Goal: Navigation & Orientation: Find specific page/section

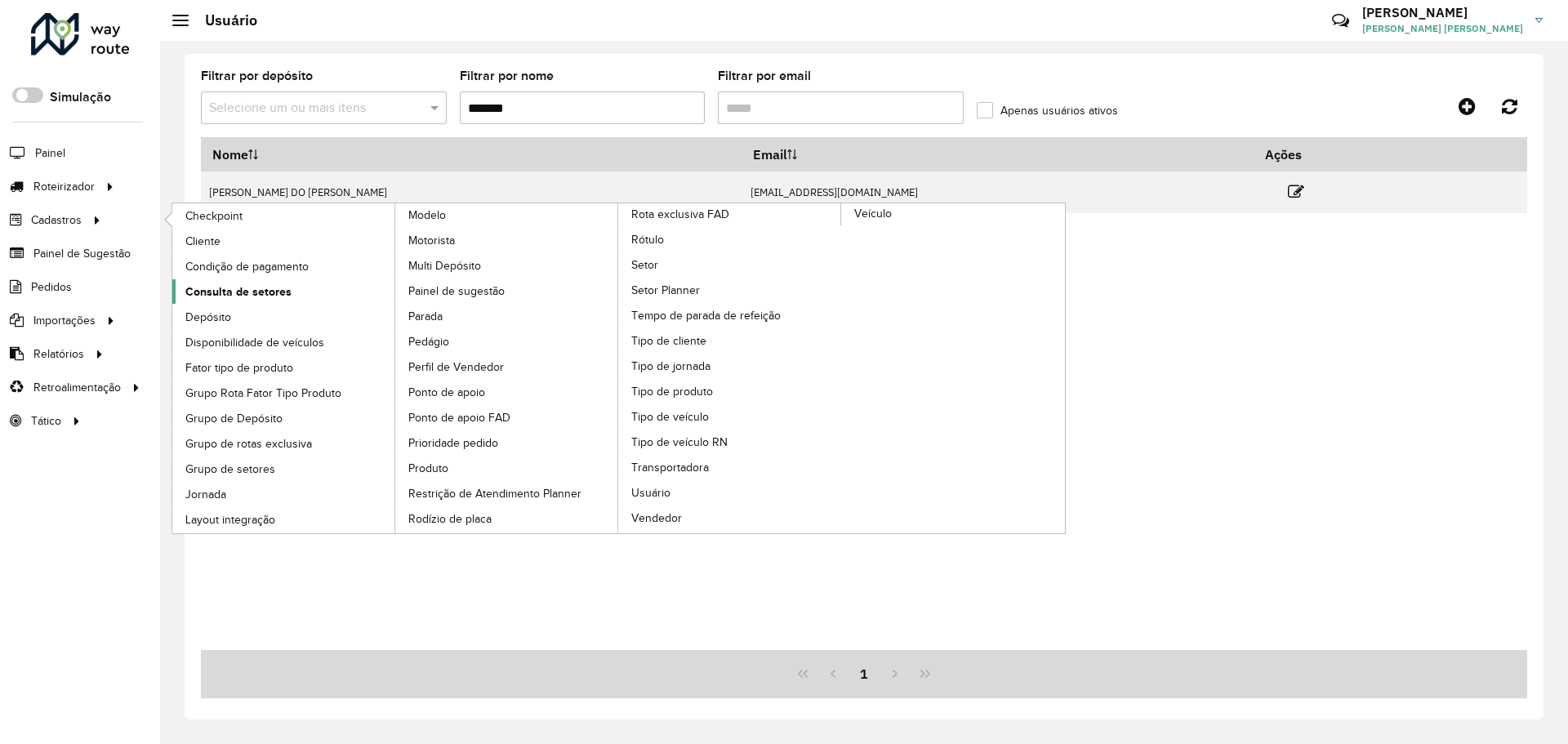
click at [250, 288] on span "Consulta de setores" at bounding box center [239, 292] width 106 height 17
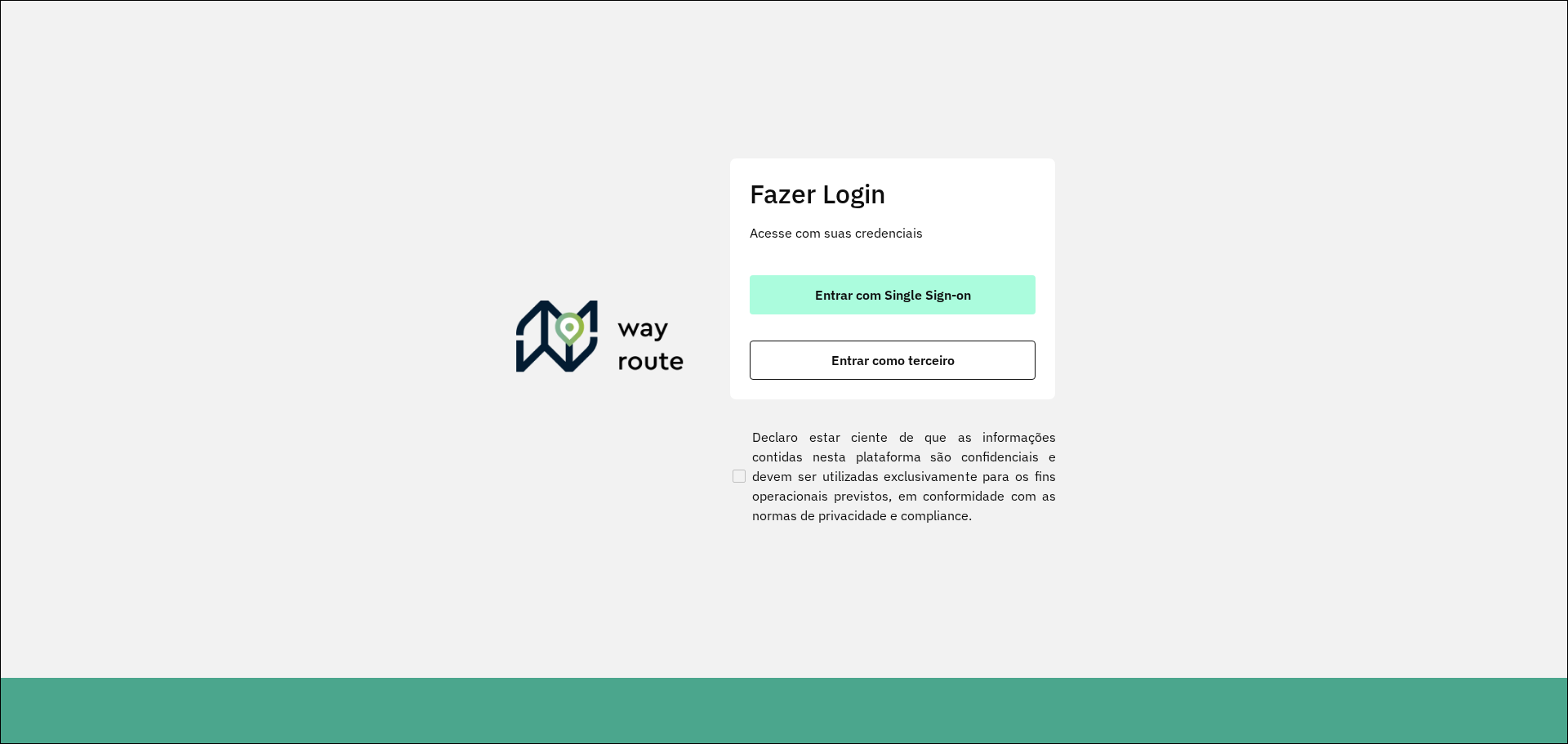
click at [941, 293] on span "Entrar com Single Sign-on" at bounding box center [893, 295] width 156 height 13
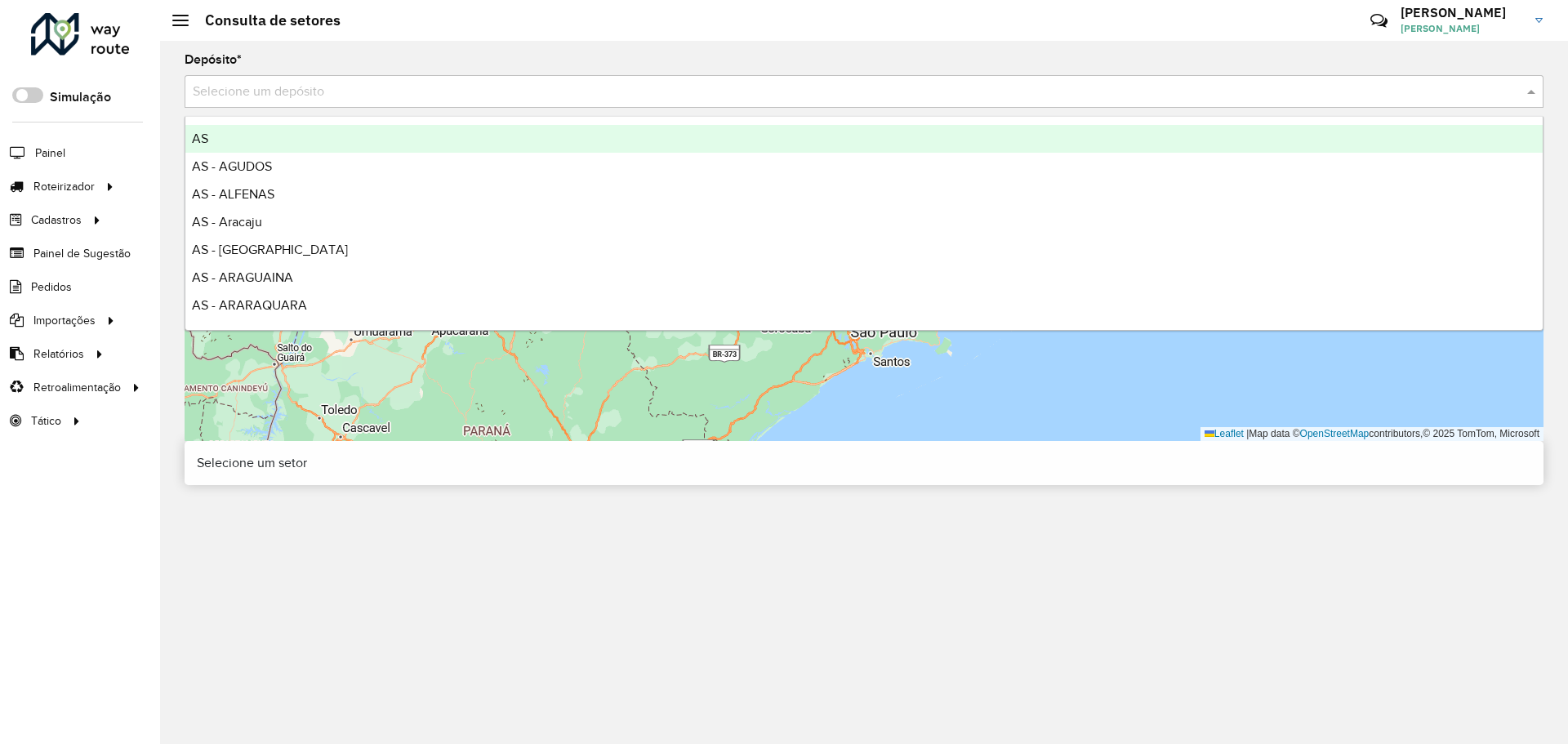
click at [288, 93] on input "text" at bounding box center [848, 92] width 1310 height 20
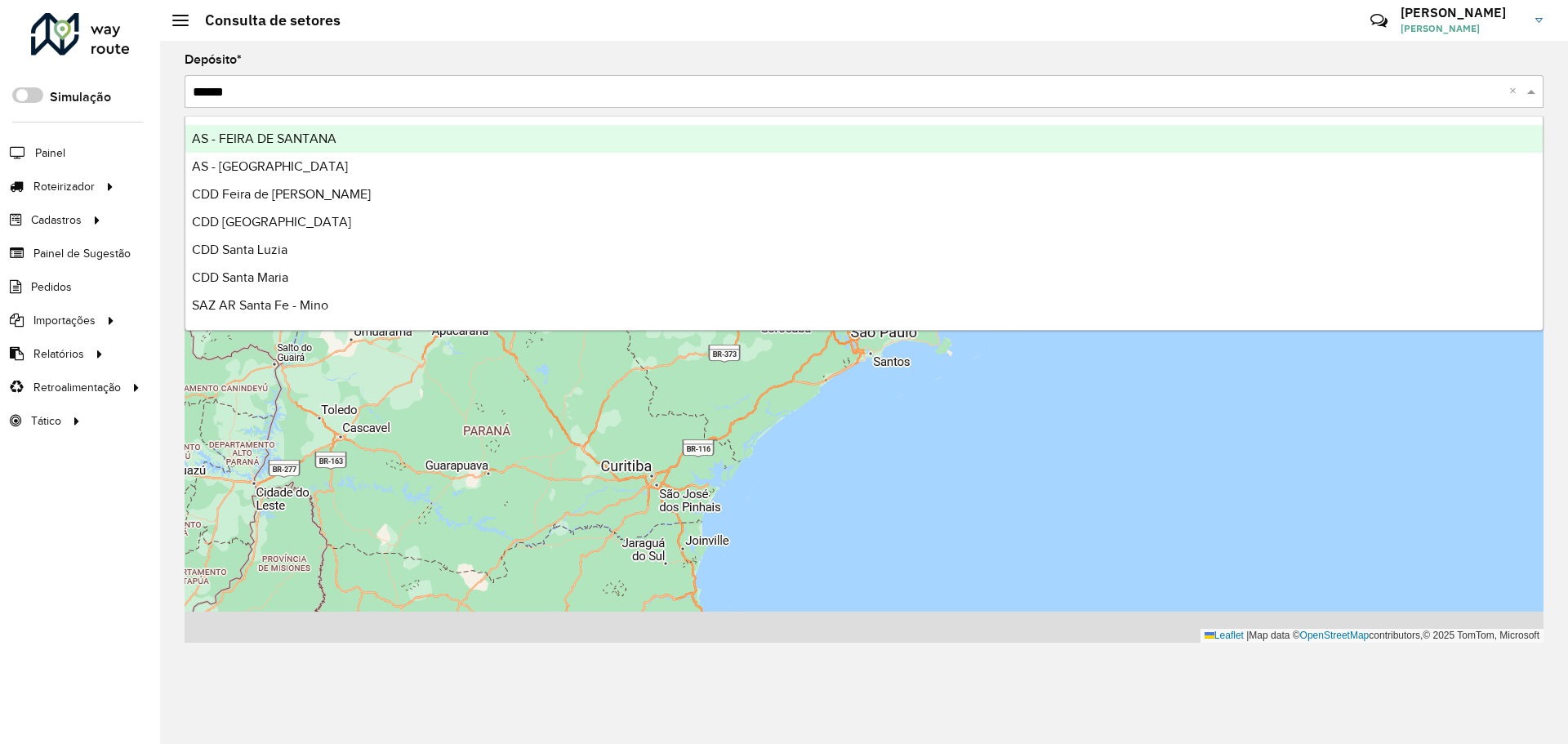
type input "*******"
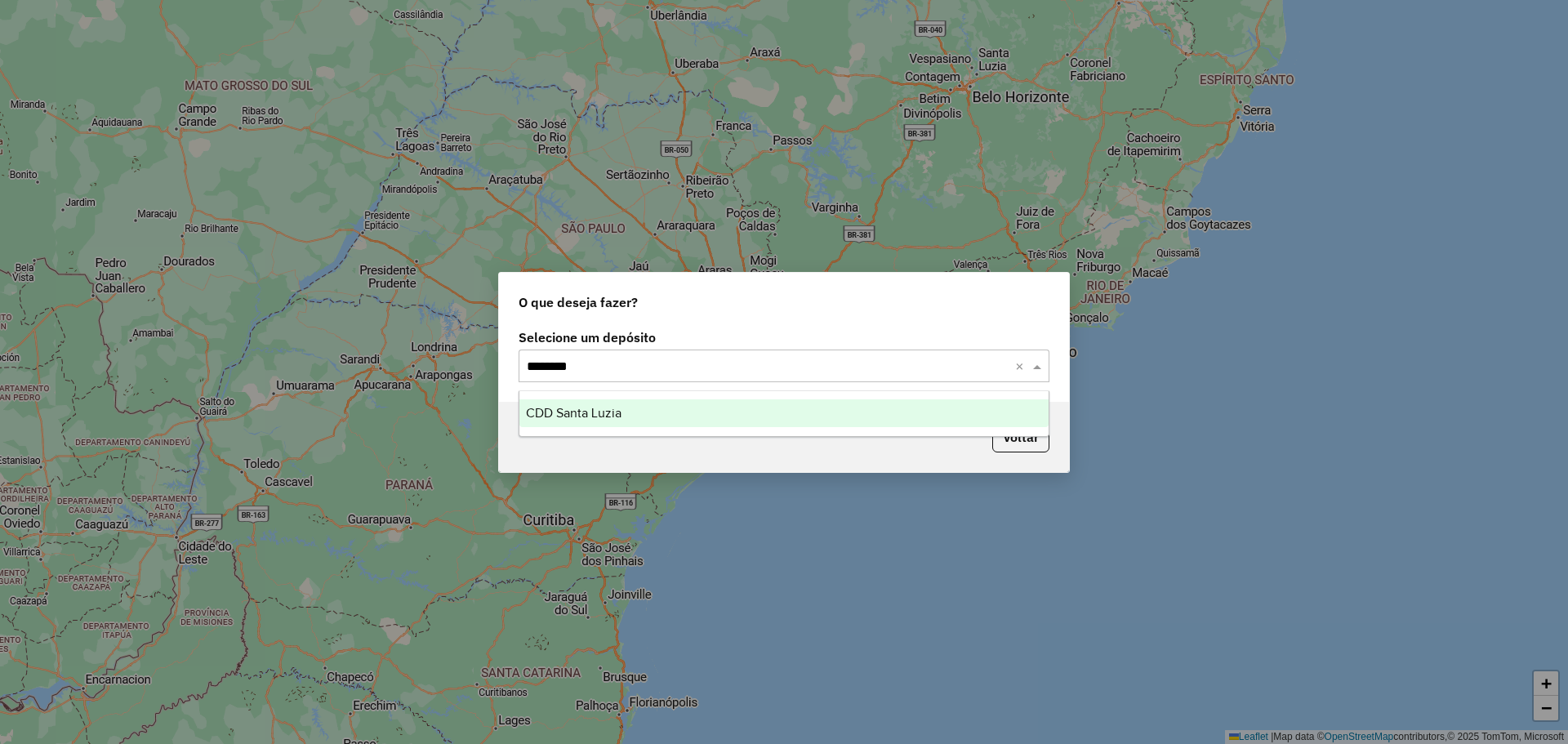
type input "*********"
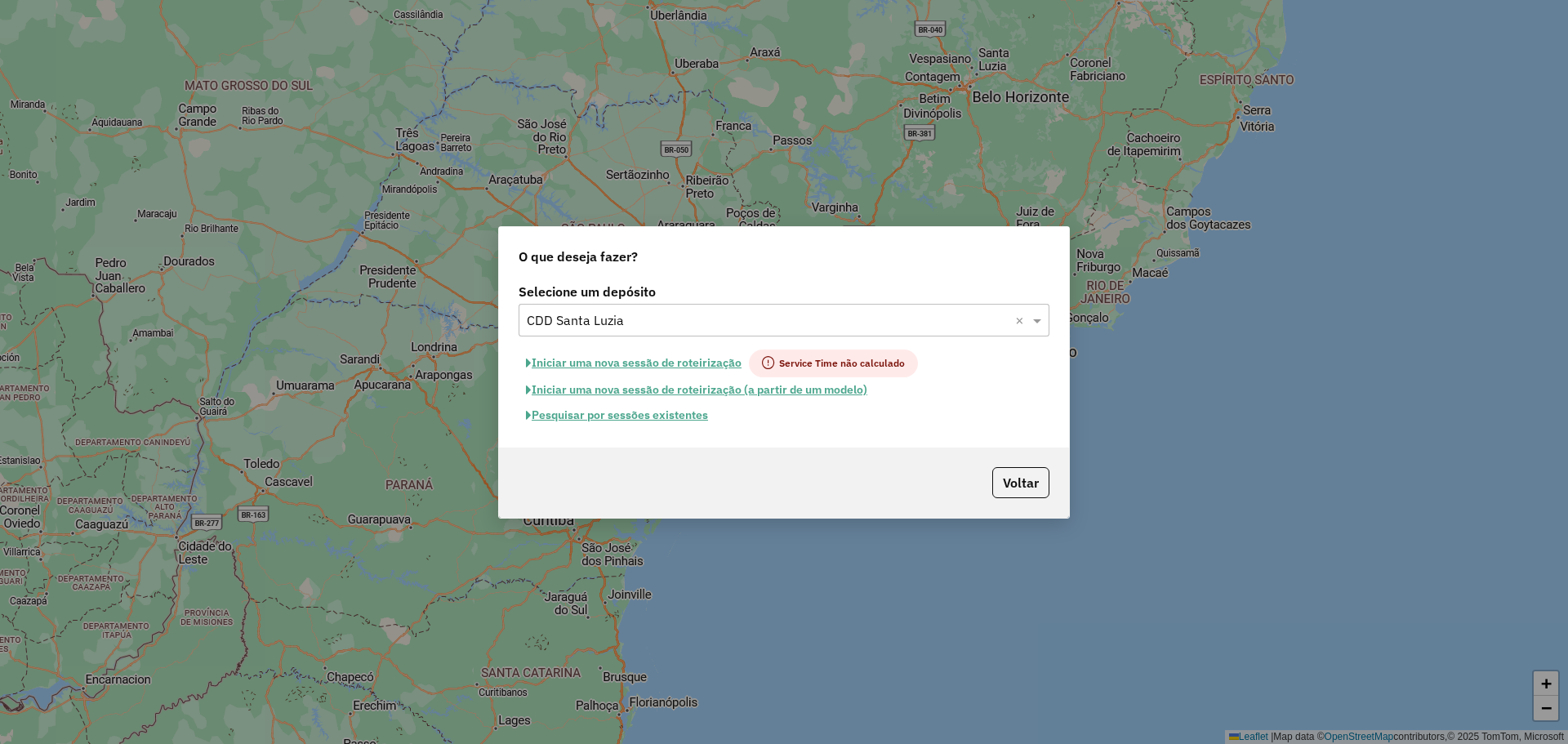
click at [676, 420] on button "Pesquisar por sessões existentes" at bounding box center [617, 415] width 197 height 25
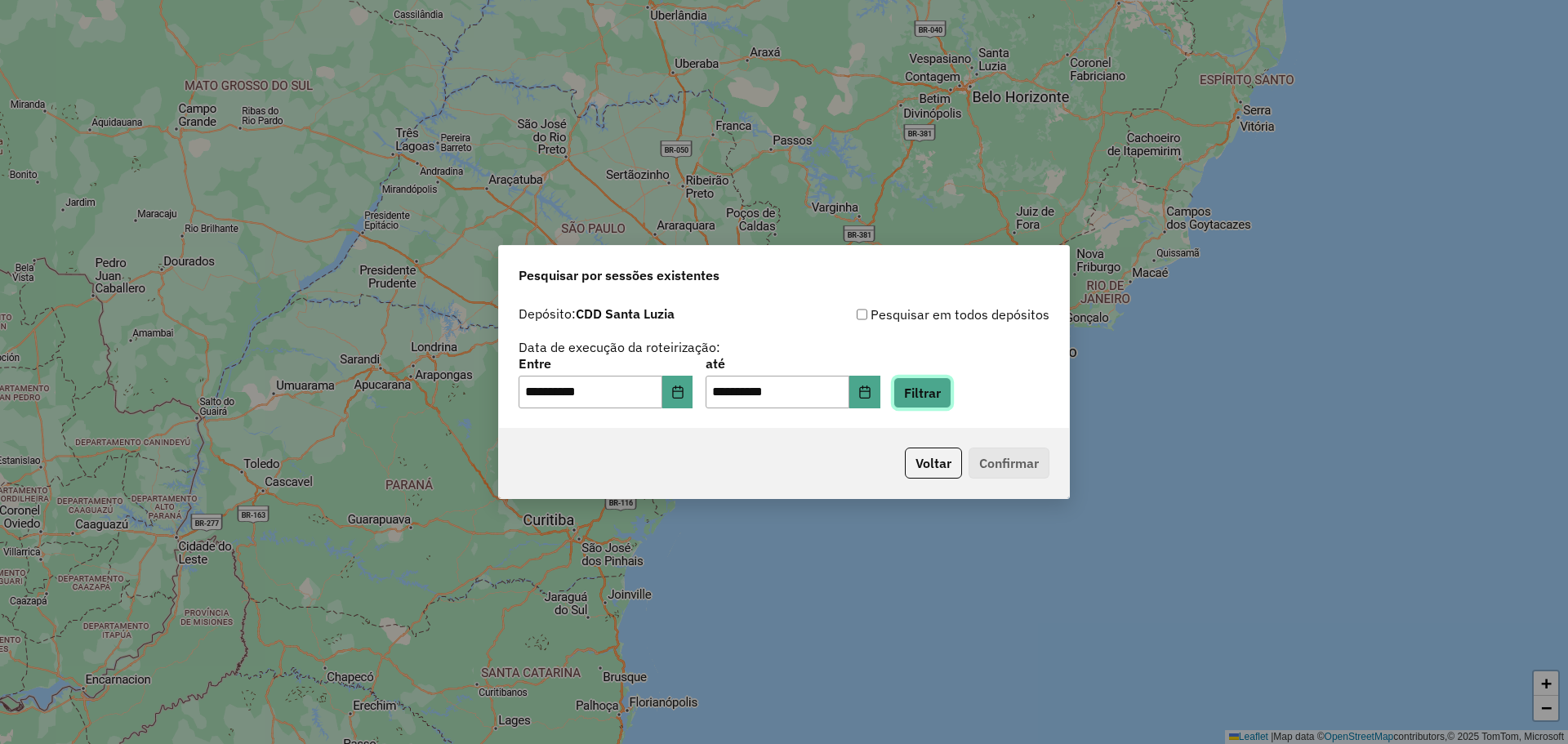
click at [951, 398] on button "Filtrar" at bounding box center [922, 393] width 58 height 31
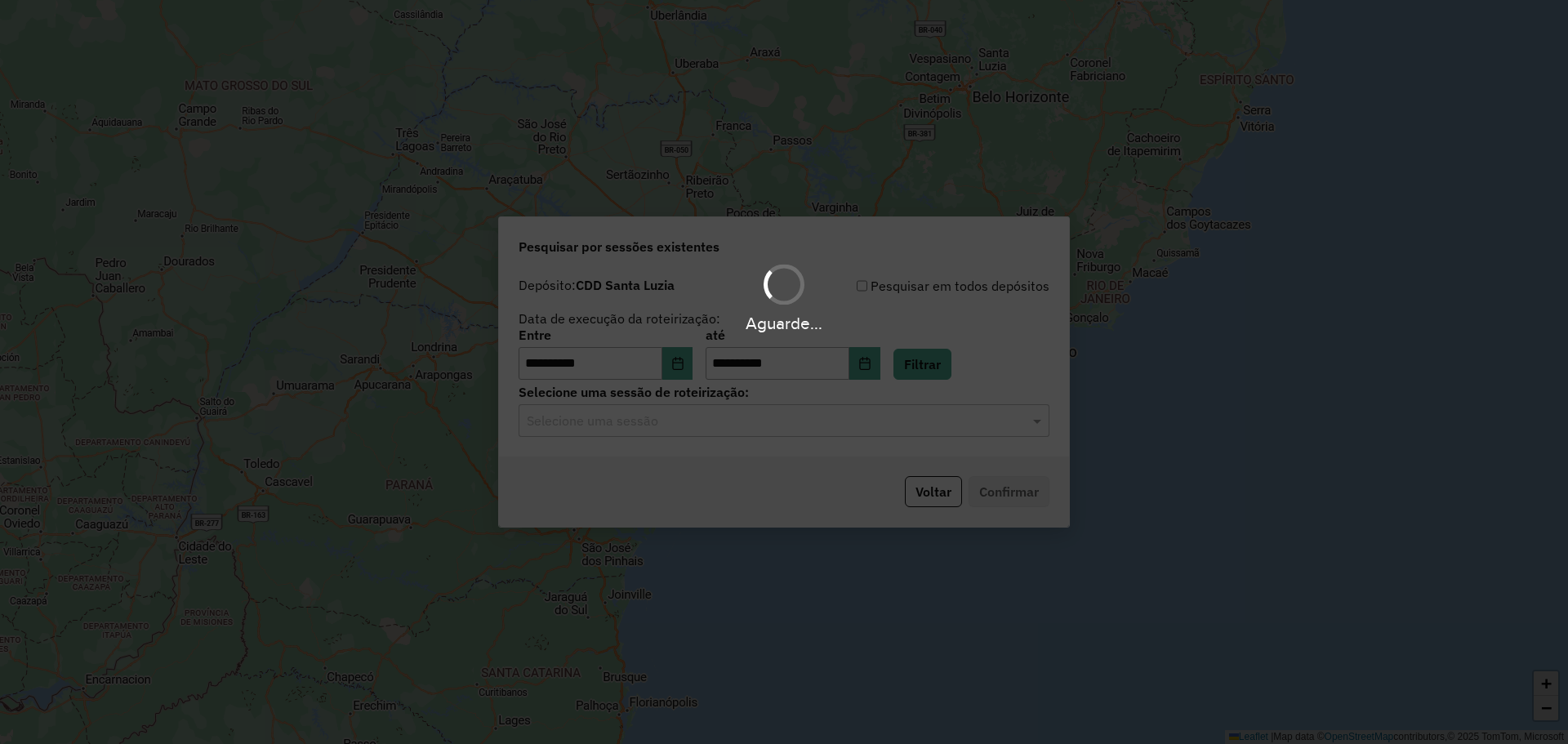
click at [722, 438] on div "Aguarde..." at bounding box center [784, 372] width 1568 height 744
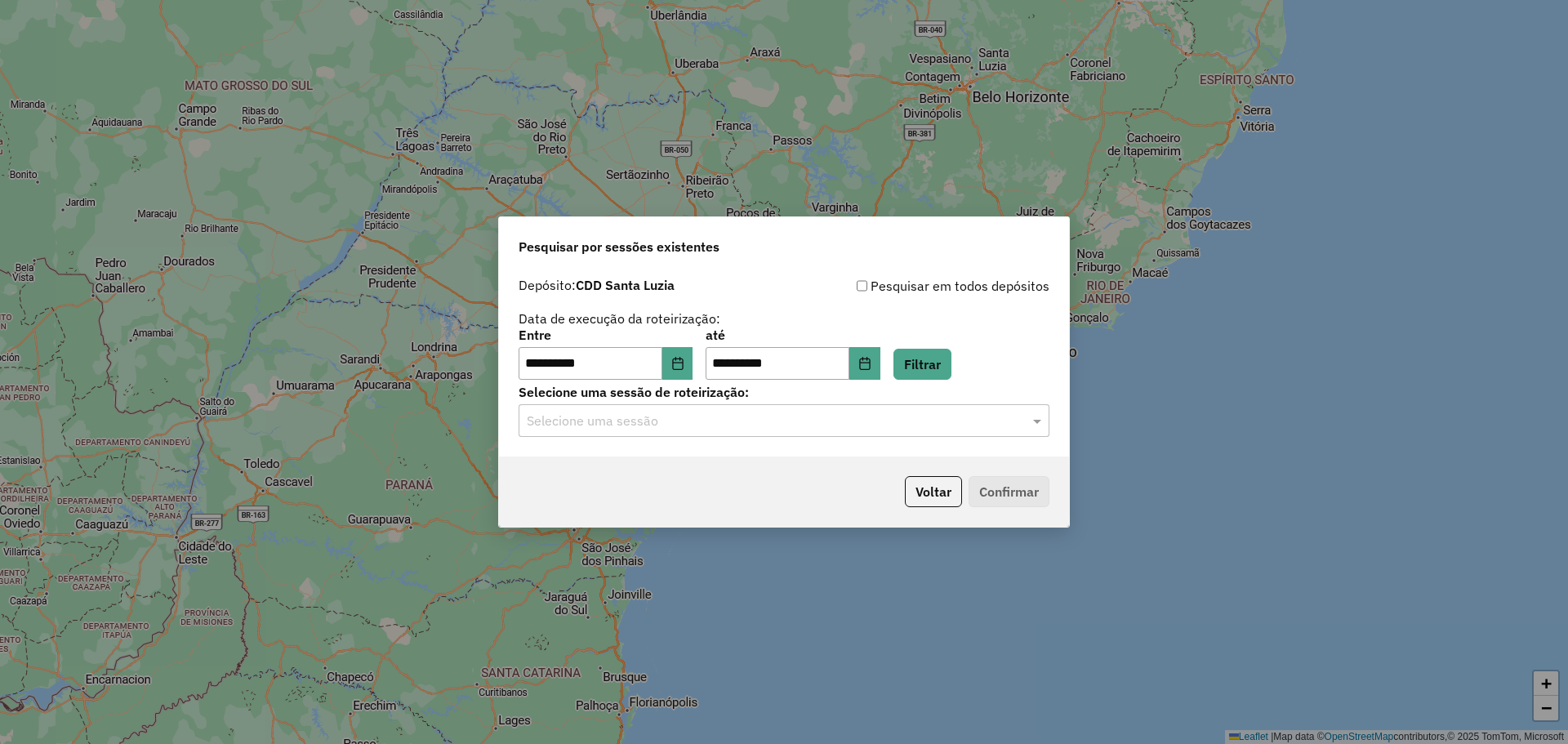
click at [668, 434] on div "Selecione uma sessão" at bounding box center [784, 421] width 531 height 33
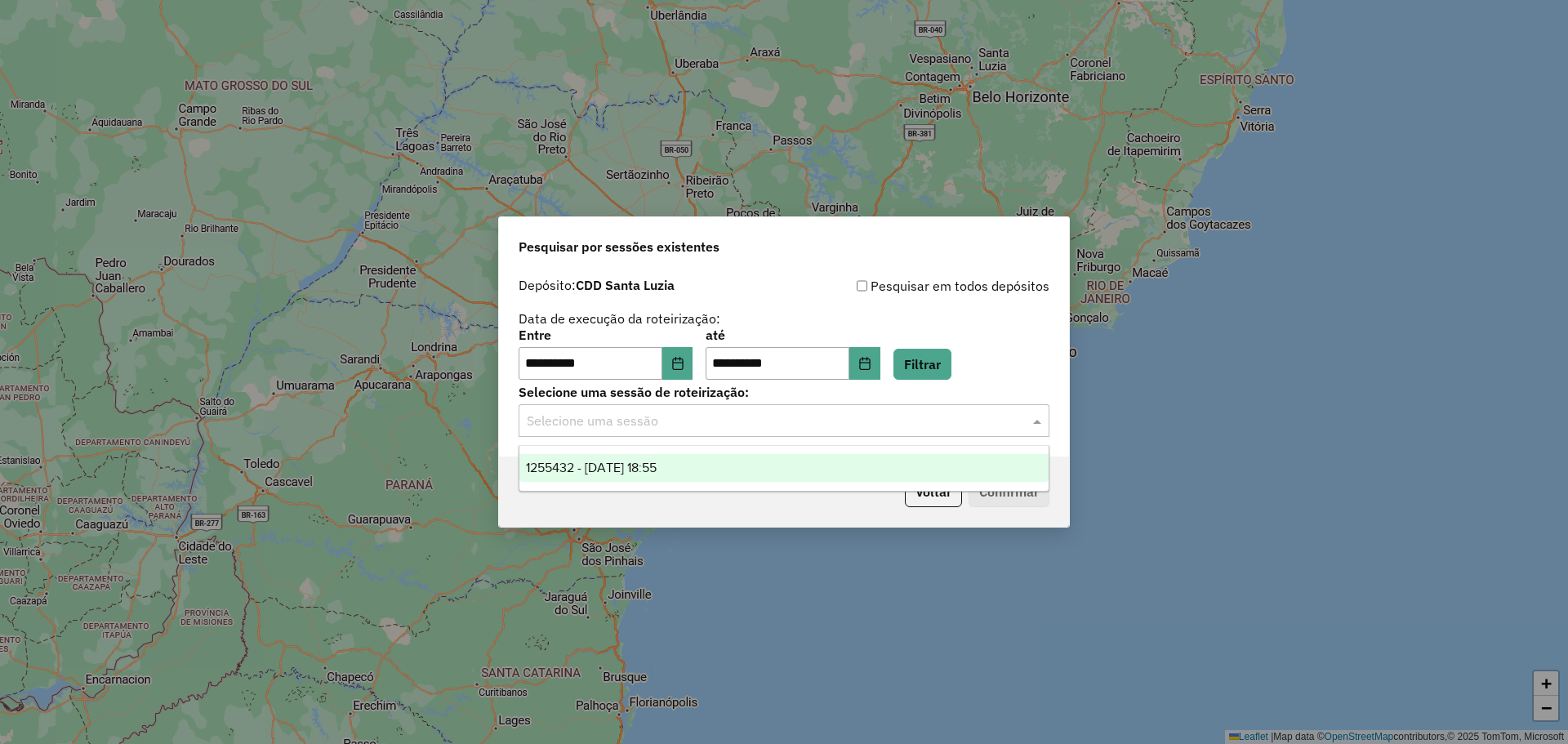
click at [667, 428] on input "text" at bounding box center [767, 421] width 482 height 20
click at [696, 473] on div "1255432 - 29/08/2025 18:55" at bounding box center [784, 468] width 529 height 27
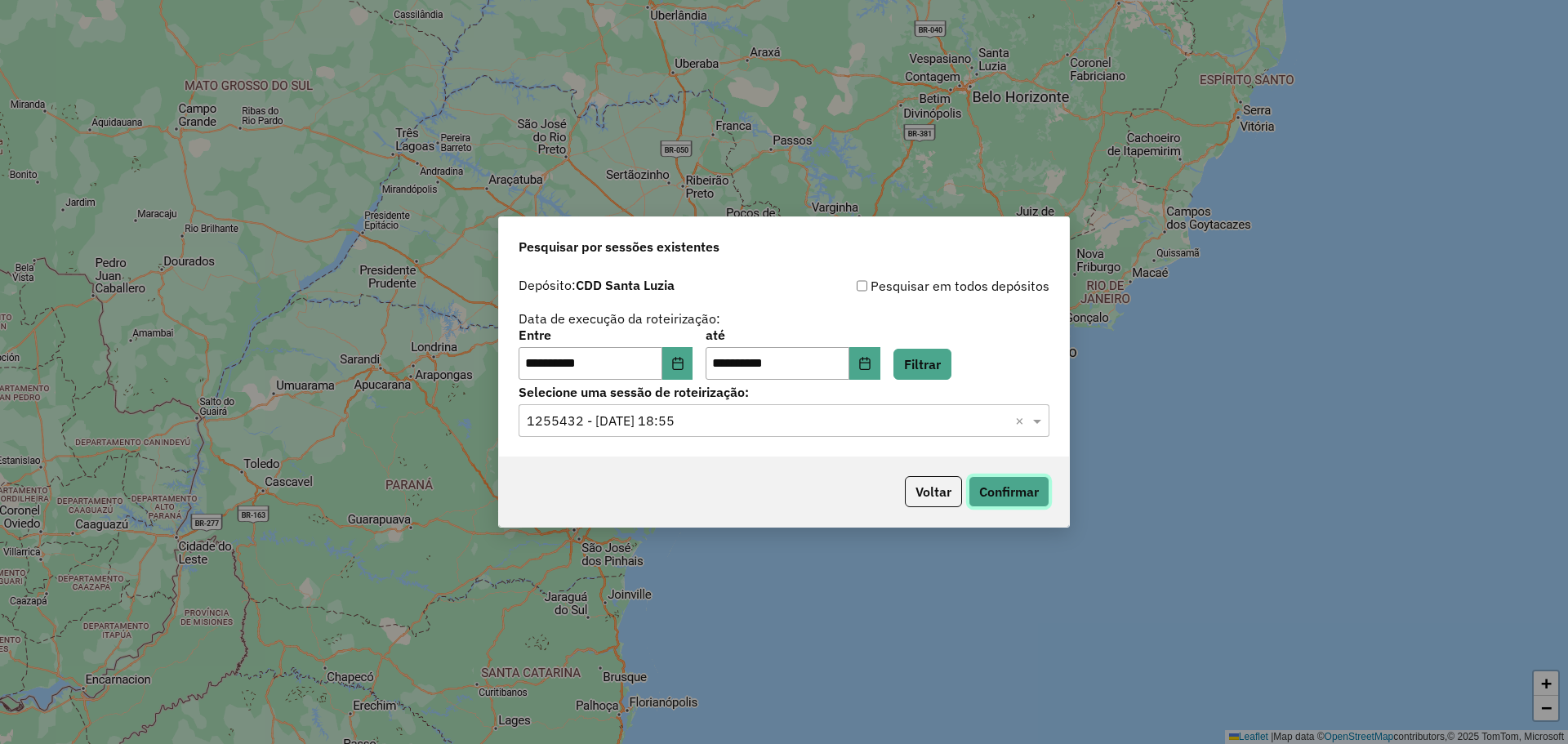
click at [1008, 502] on button "Confirmar" at bounding box center [1009, 491] width 81 height 31
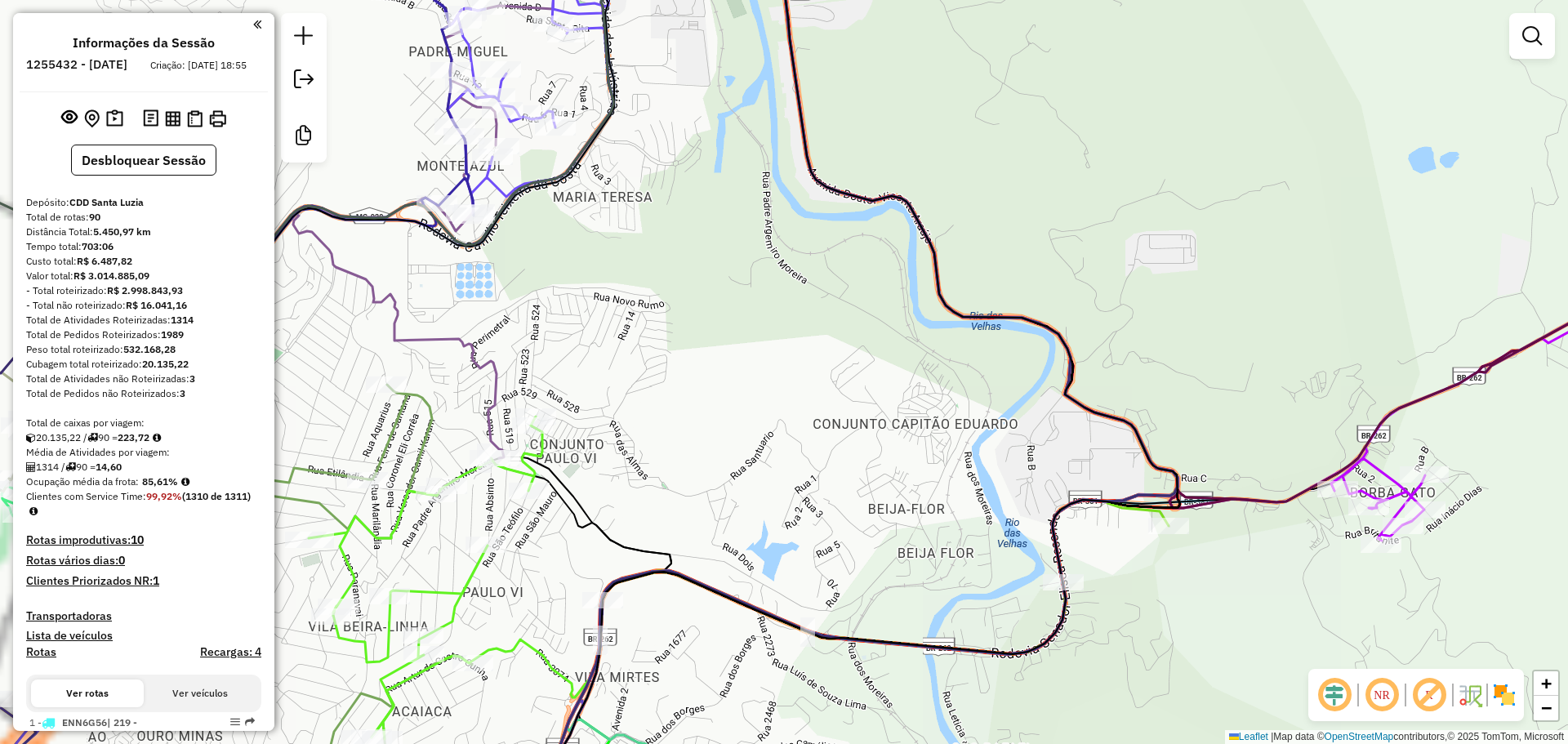
drag, startPoint x: 639, startPoint y: 367, endPoint x: 848, endPoint y: 365, distance: 209.0
click at [848, 363] on div "Janela de atendimento Grade de atendimento Capacidade Transportadoras Veículos …" at bounding box center [784, 372] width 1568 height 744
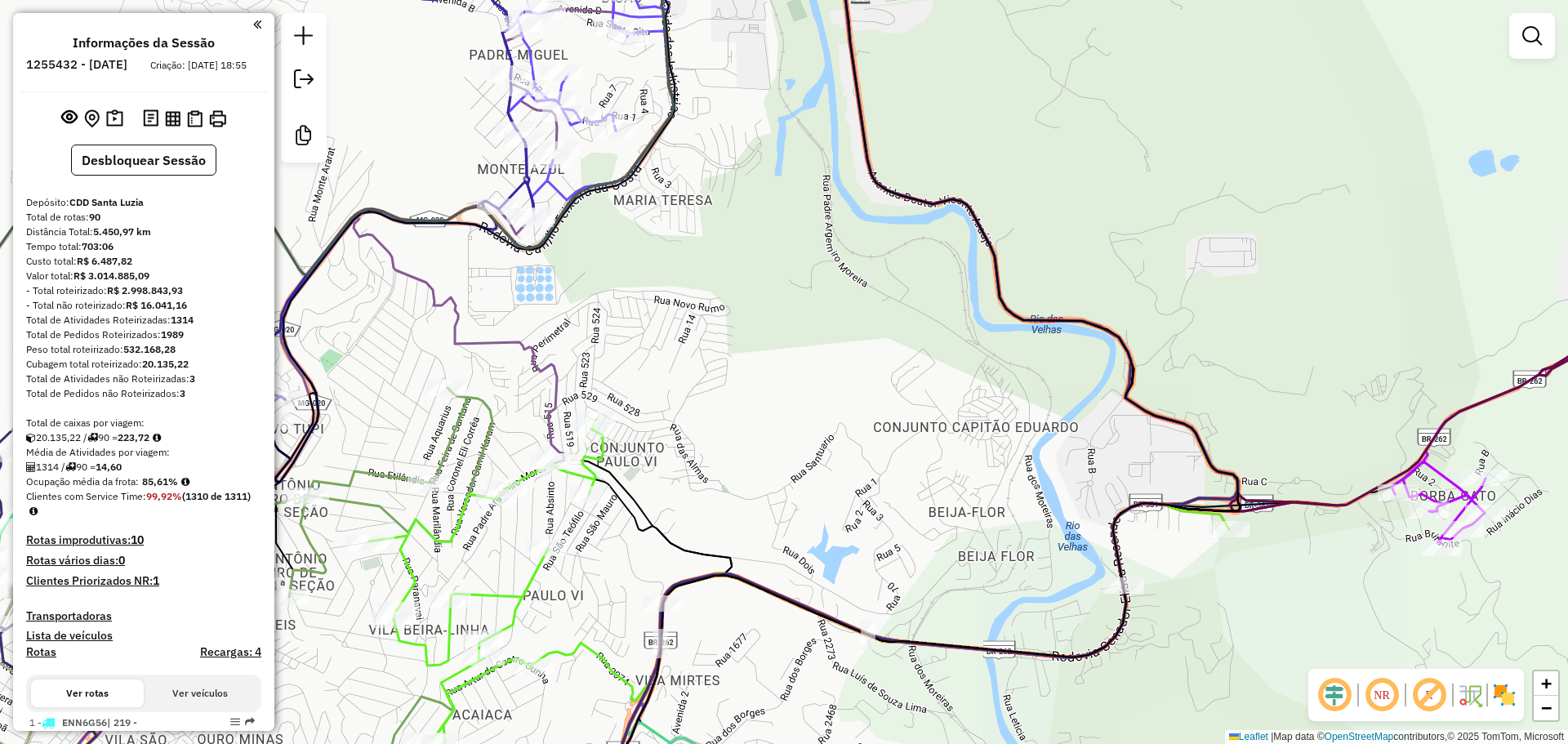
drag, startPoint x: 804, startPoint y: 404, endPoint x: 998, endPoint y: 440, distance: 197.3
click at [932, 399] on div "Janela de atendimento Grade de atendimento Capacidade Transportadoras Veículos …" at bounding box center [784, 372] width 1568 height 744
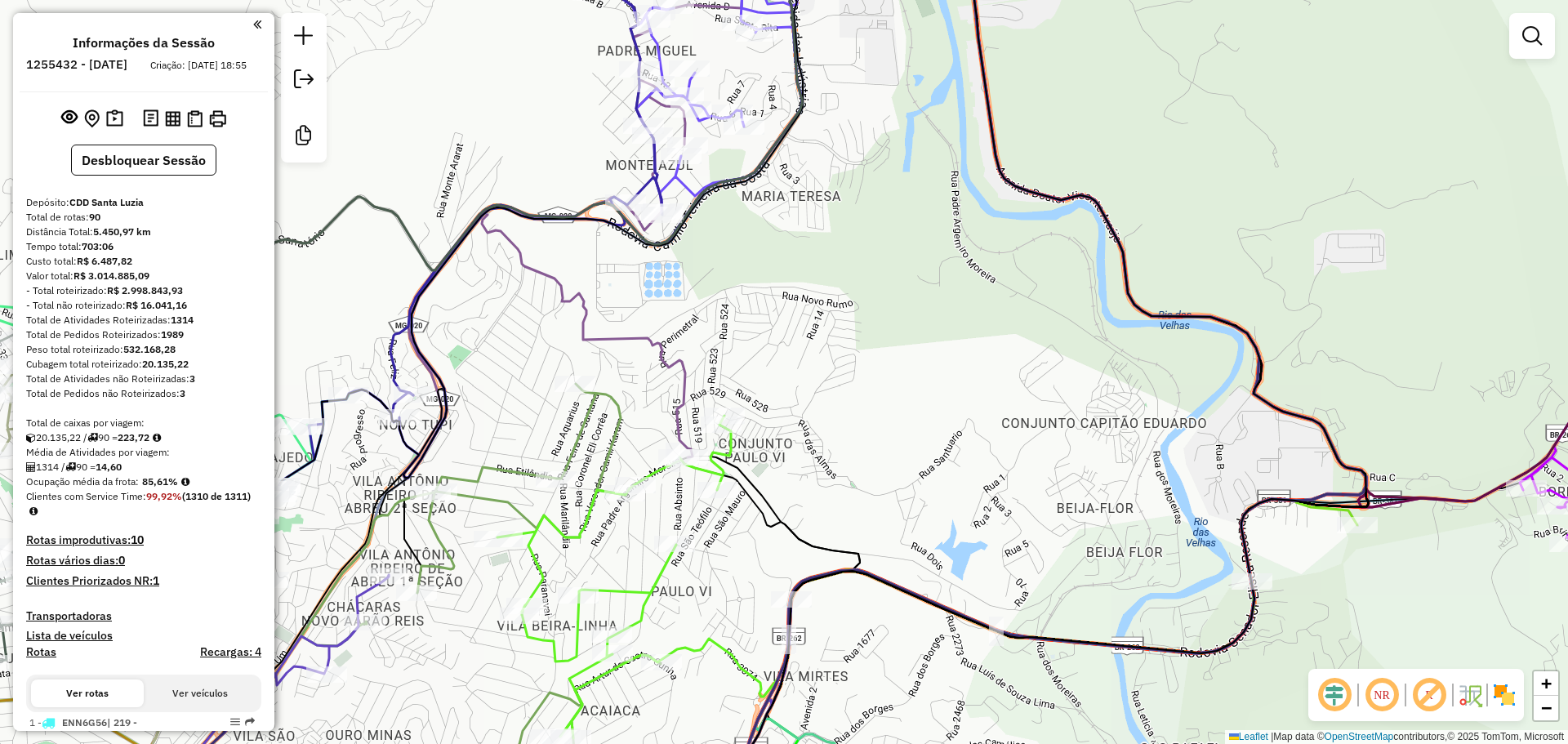
click at [1442, 701] on em at bounding box center [1430, 696] width 40 height 40
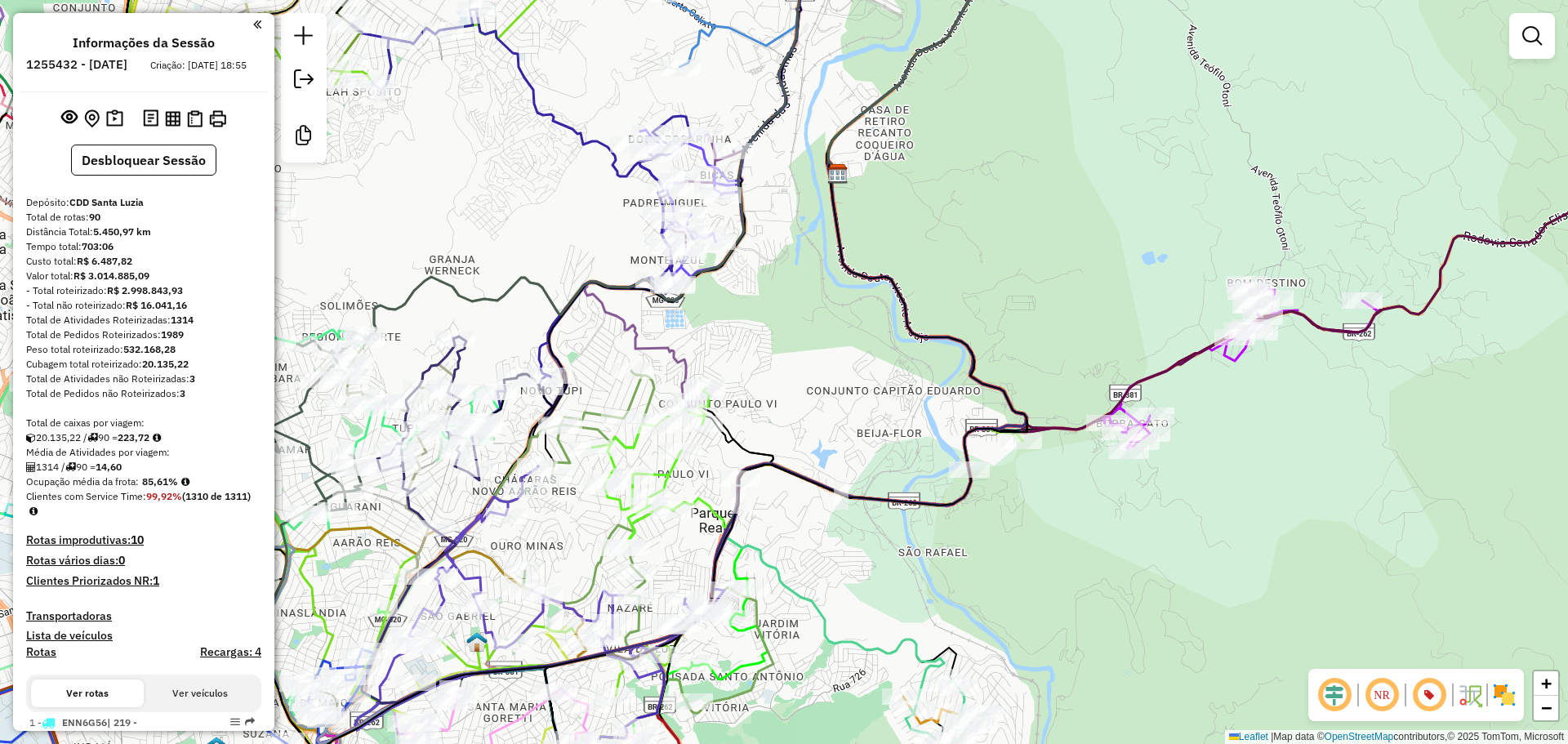
drag, startPoint x: 889, startPoint y: 380, endPoint x: 723, endPoint y: 245, distance: 214.0
click at [723, 246] on div "Janela de atendimento Grade de atendimento Capacidade Transportadoras Veículos …" at bounding box center [784, 372] width 1568 height 744
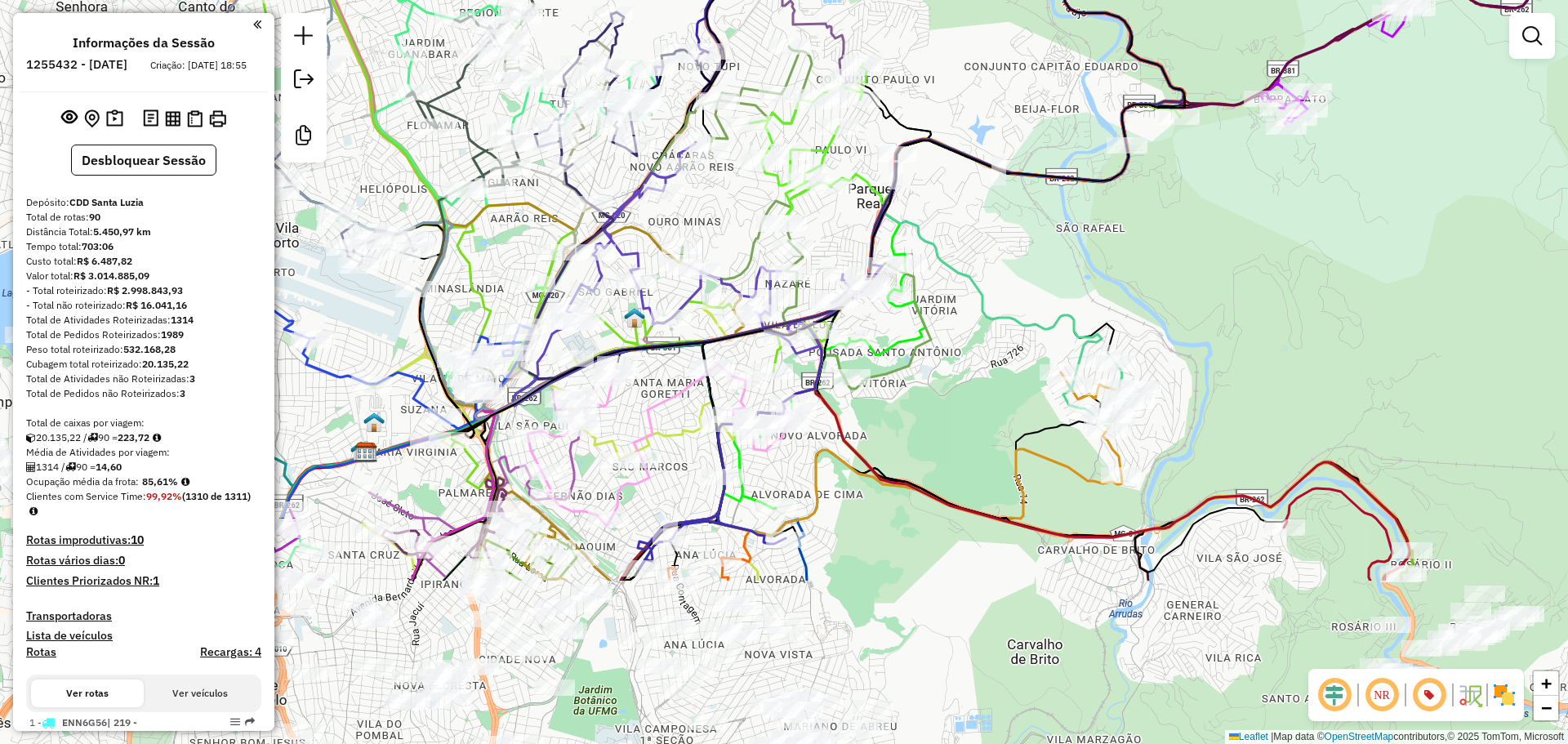
drag, startPoint x: 783, startPoint y: 555, endPoint x: 1012, endPoint y: 316, distance: 331.0
click at [1012, 316] on icon at bounding box center [1031, 113] width 306 height 552
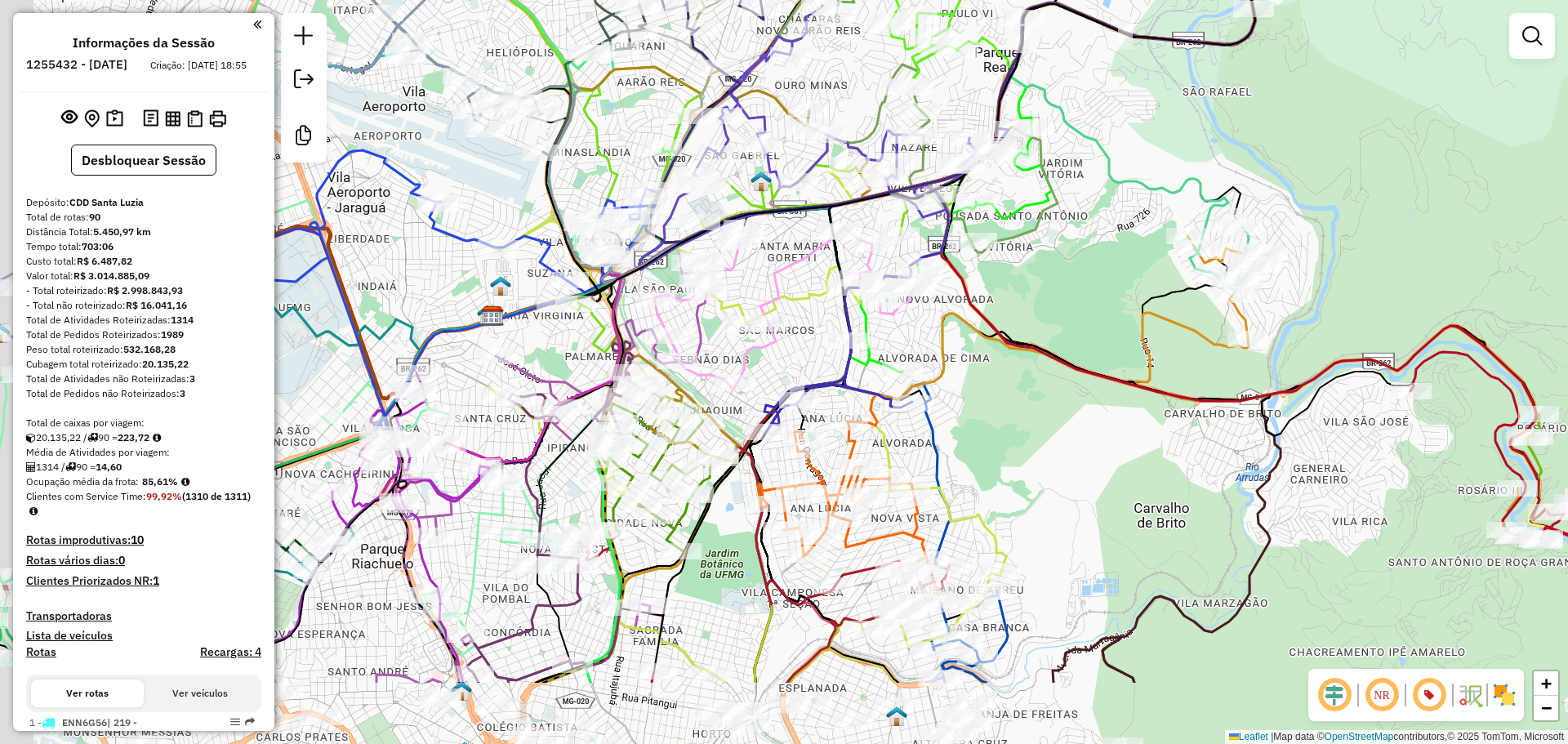
drag, startPoint x: 789, startPoint y: 477, endPoint x: 923, endPoint y: 342, distance: 190.2
click at [922, 342] on div "Janela de atendimento Grade de atendimento Capacidade Transportadoras Veículos …" at bounding box center [784, 372] width 1568 height 744
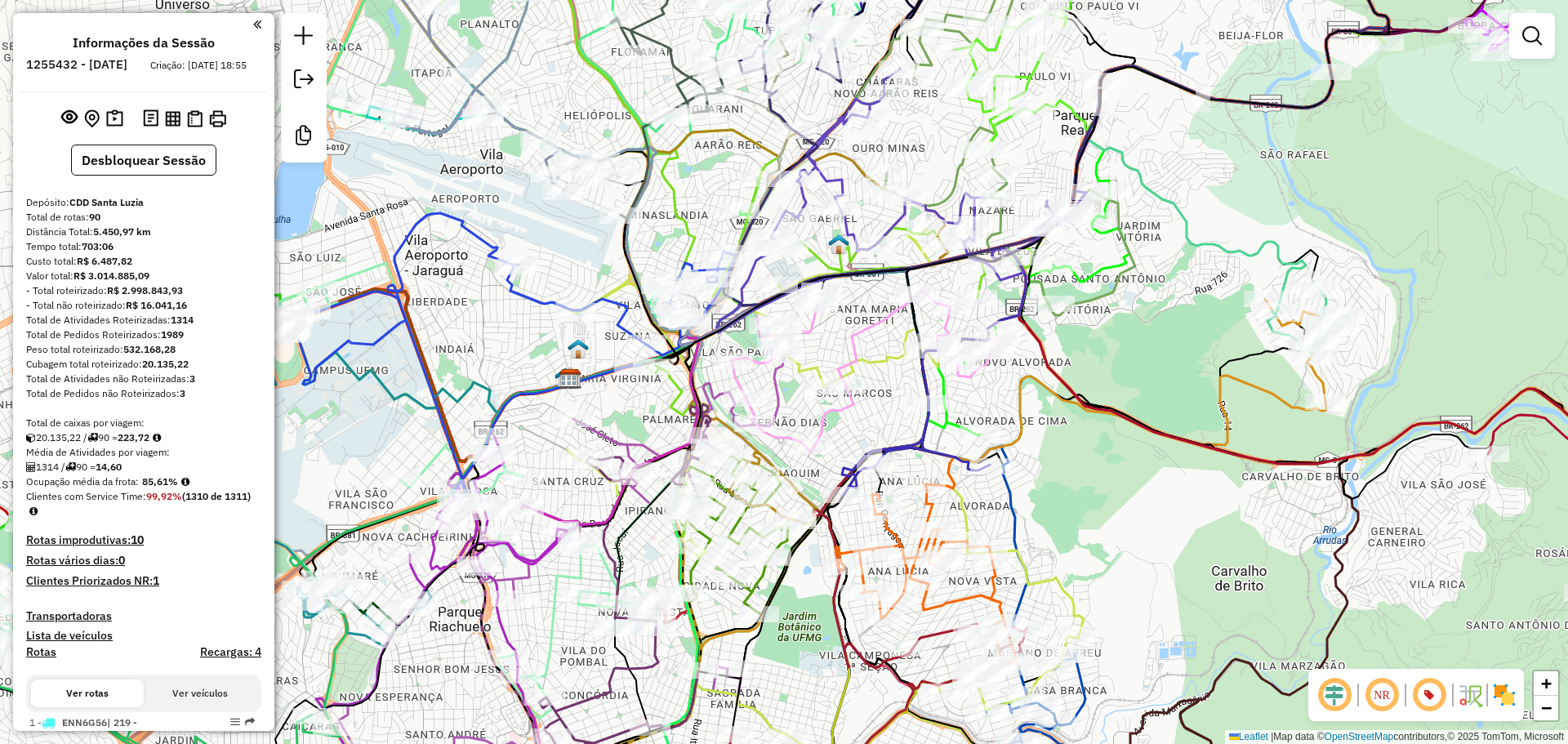
drag, startPoint x: 814, startPoint y: 291, endPoint x: 858, endPoint y: 336, distance: 62.9
click at [858, 336] on icon at bounding box center [866, 372] width 269 height 162
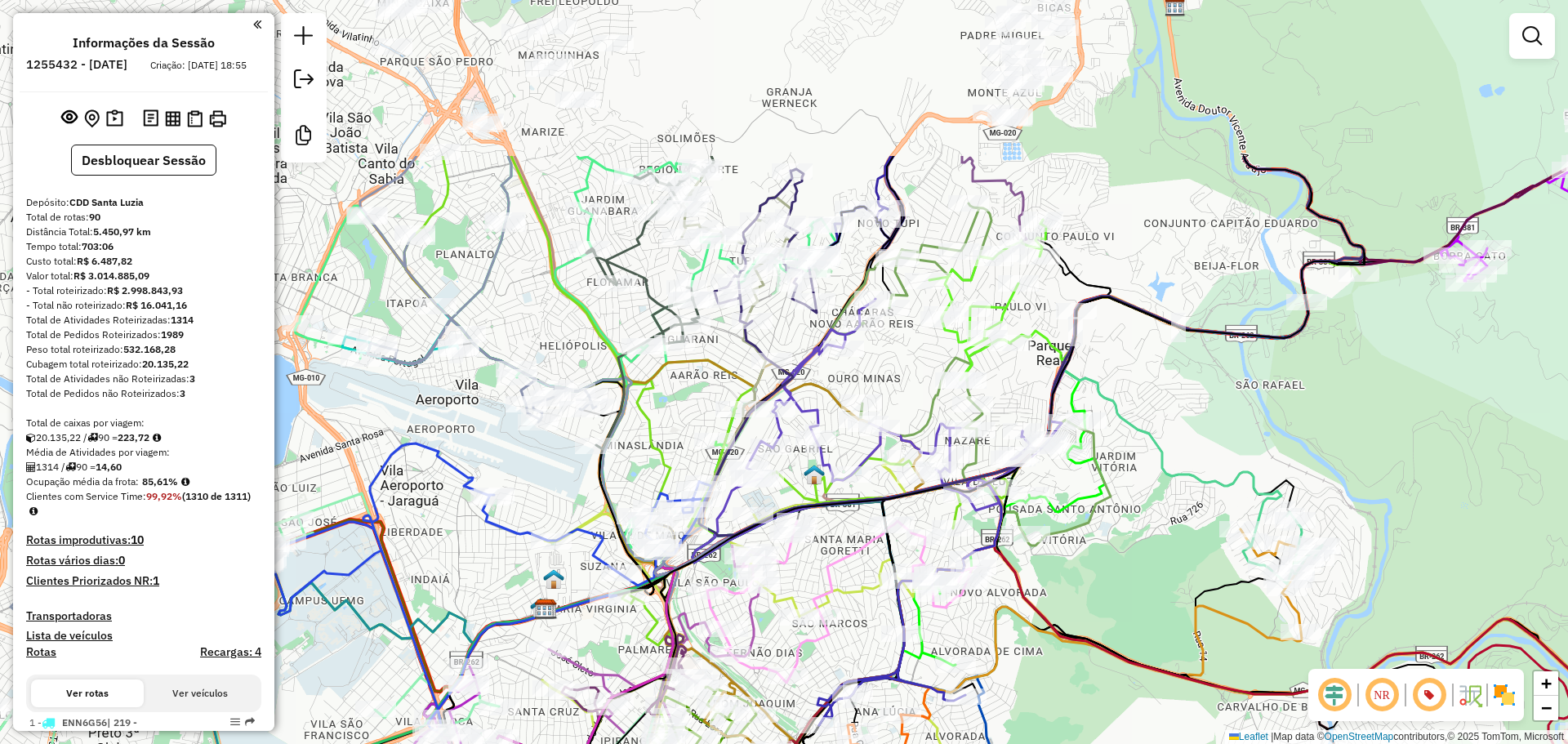
drag, startPoint x: 853, startPoint y: 431, endPoint x: 831, endPoint y: 654, distance: 224.1
click at [828, 664] on div "Janela de atendimento Grade de atendimento Capacidade Transportadoras Veículos …" at bounding box center [784, 372] width 1568 height 744
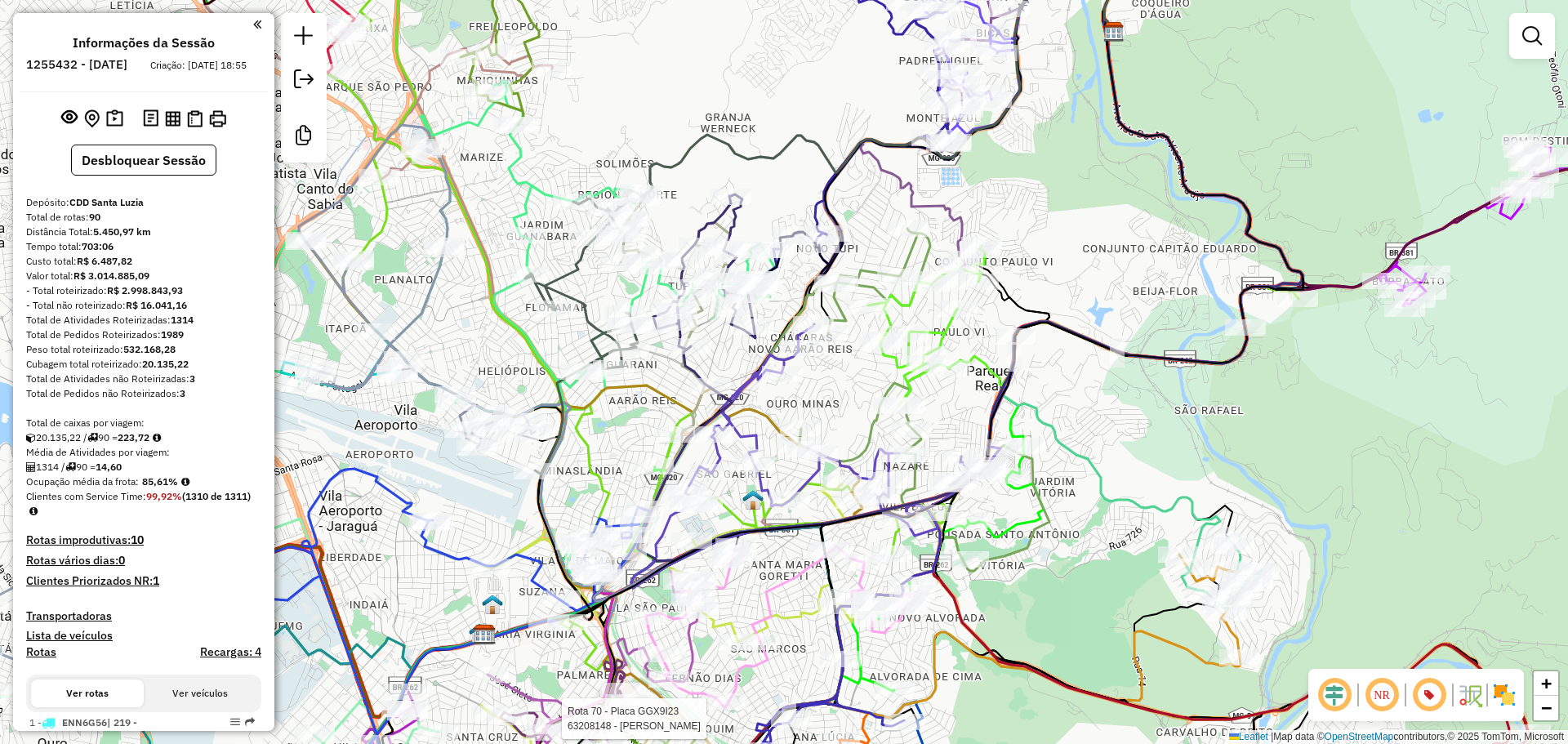
drag, startPoint x: 882, startPoint y: 404, endPoint x: 834, endPoint y: 380, distance: 53.7
click at [834, 380] on div "Rota 70 - Placa GGX9I23 63208148 - [PERSON_NAME] MARQUES Janela de atendimento …" at bounding box center [784, 372] width 1568 height 744
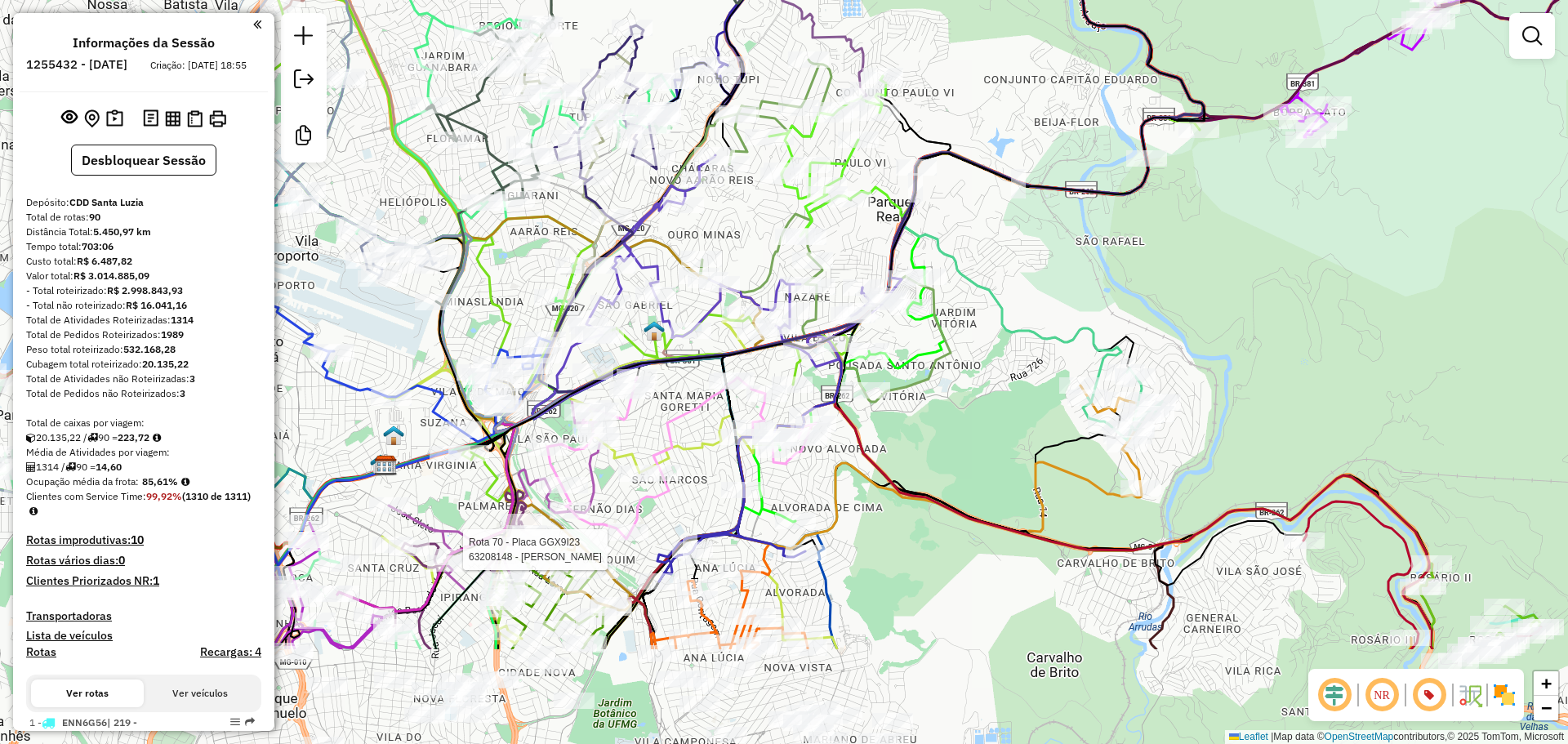
drag, startPoint x: 1080, startPoint y: 576, endPoint x: 895, endPoint y: 337, distance: 302.2
click at [890, 334] on div "Rota 70 - Placa GGX9I23 63208148 - [PERSON_NAME] MARQUES Janela de atendimento …" at bounding box center [784, 372] width 1568 height 744
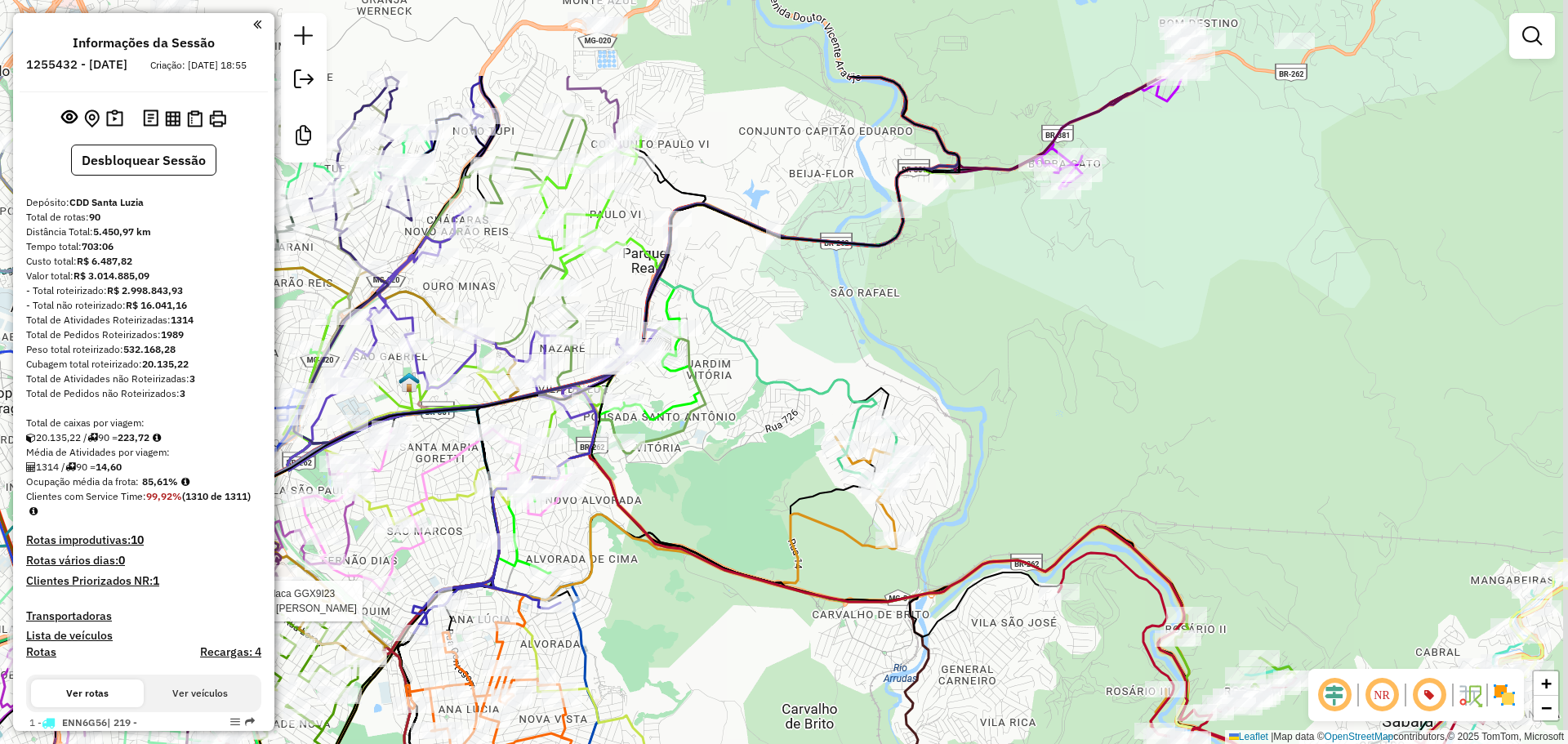
drag, startPoint x: 895, startPoint y: 338, endPoint x: 745, endPoint y: 516, distance: 232.8
click at [740, 522] on div "Rota 70 - Placa GGX9I23 63208148 - [PERSON_NAME] MARQUES Janela de atendimento …" at bounding box center [784, 372] width 1568 height 744
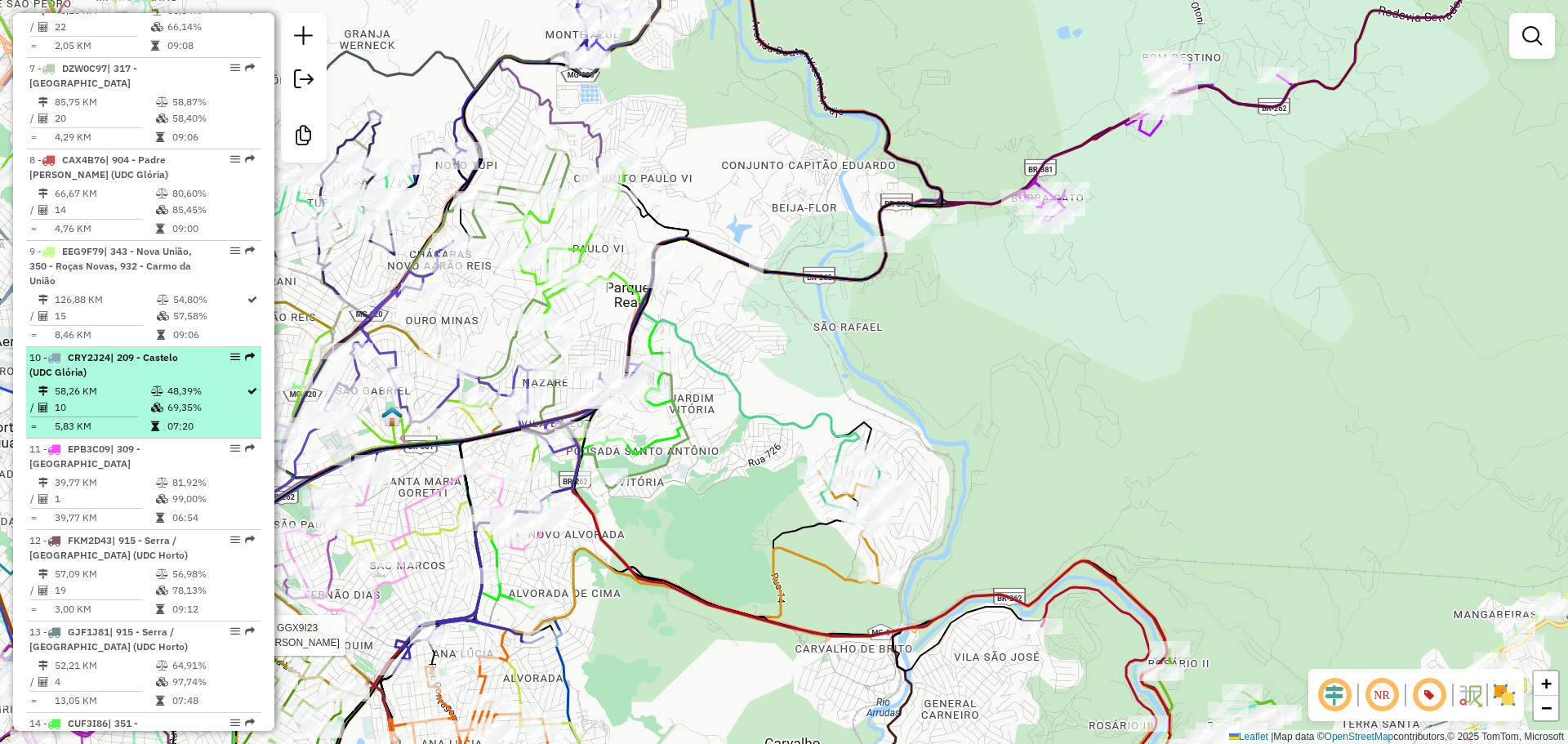
scroll to position [1308, 0]
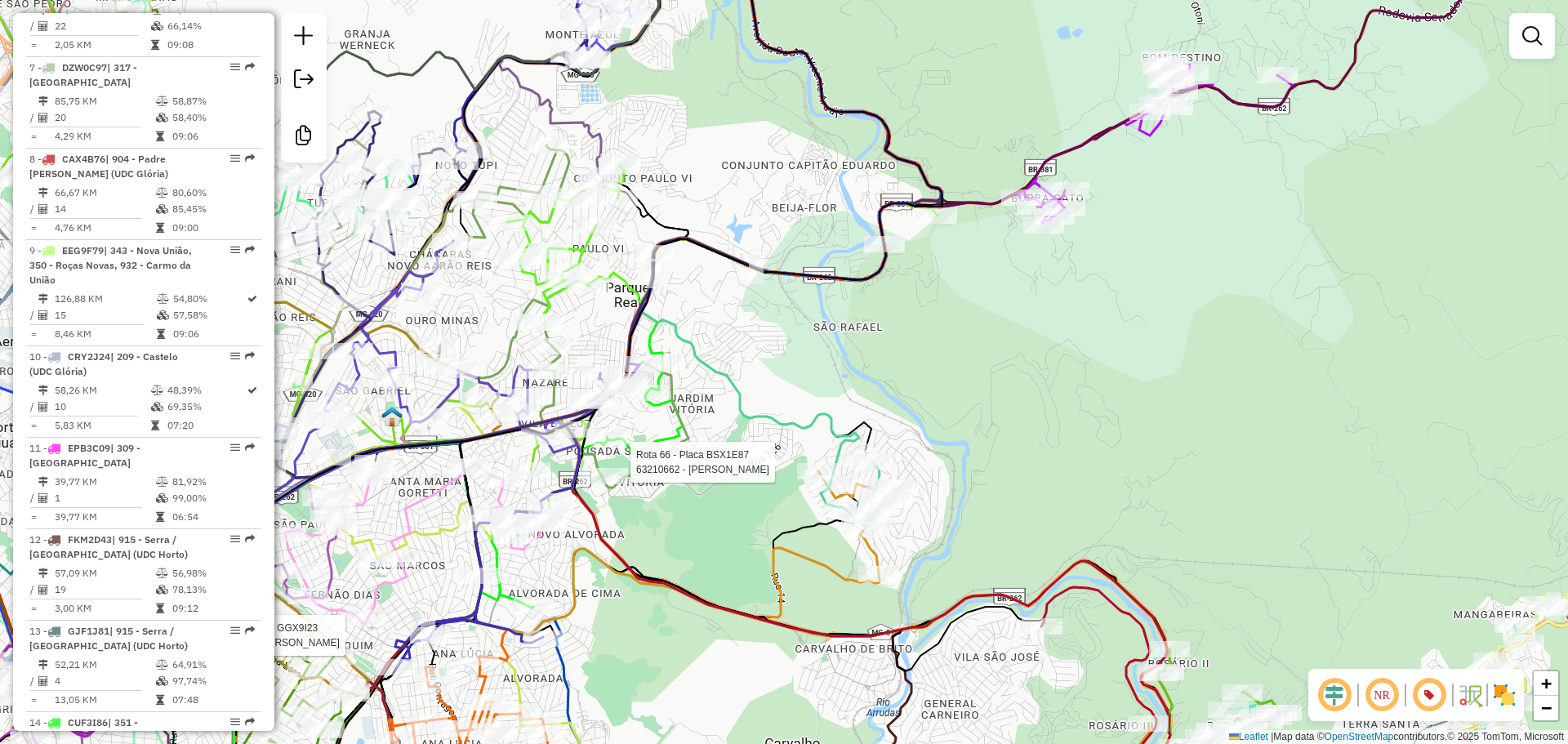
select select "**********"
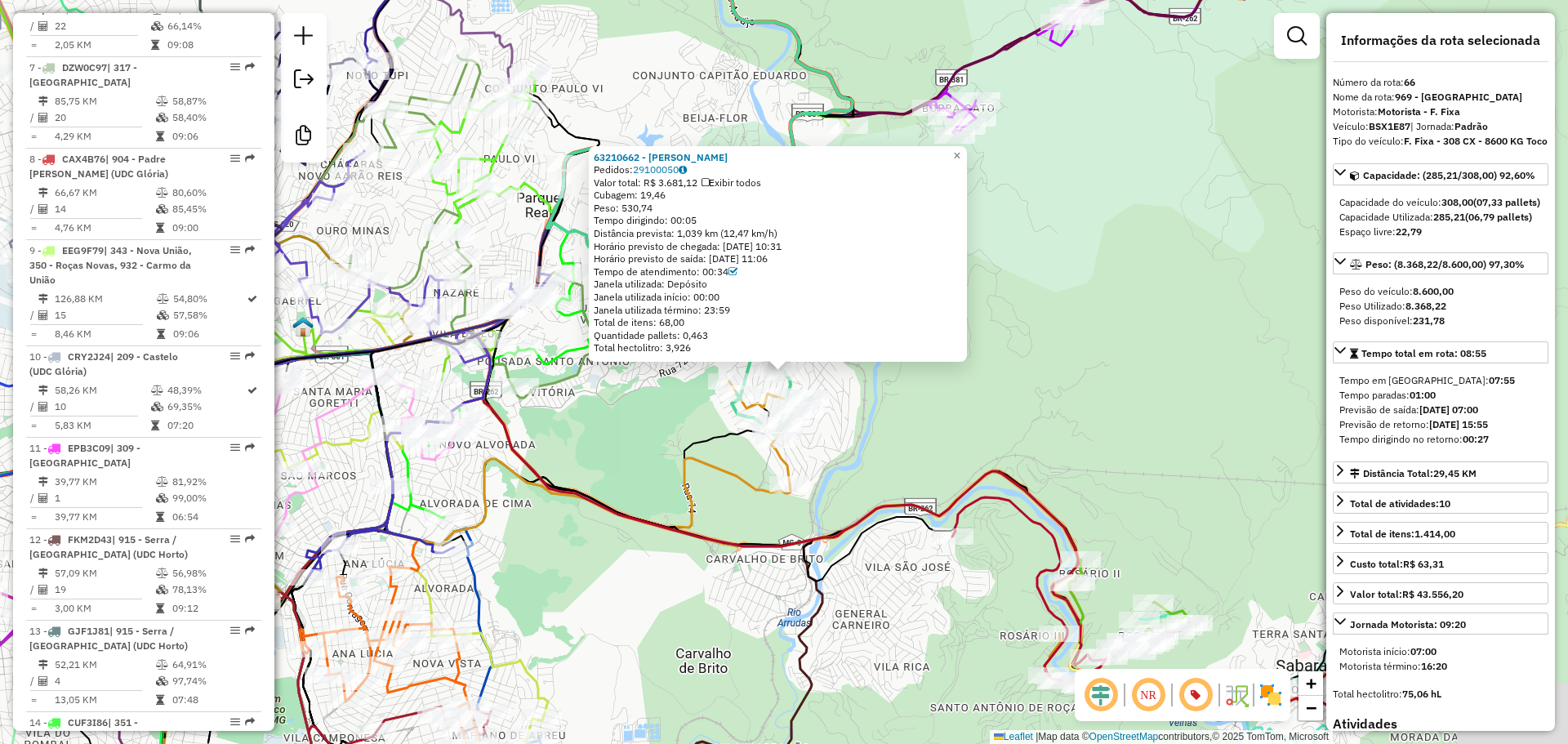
scroll to position [7383, 0]
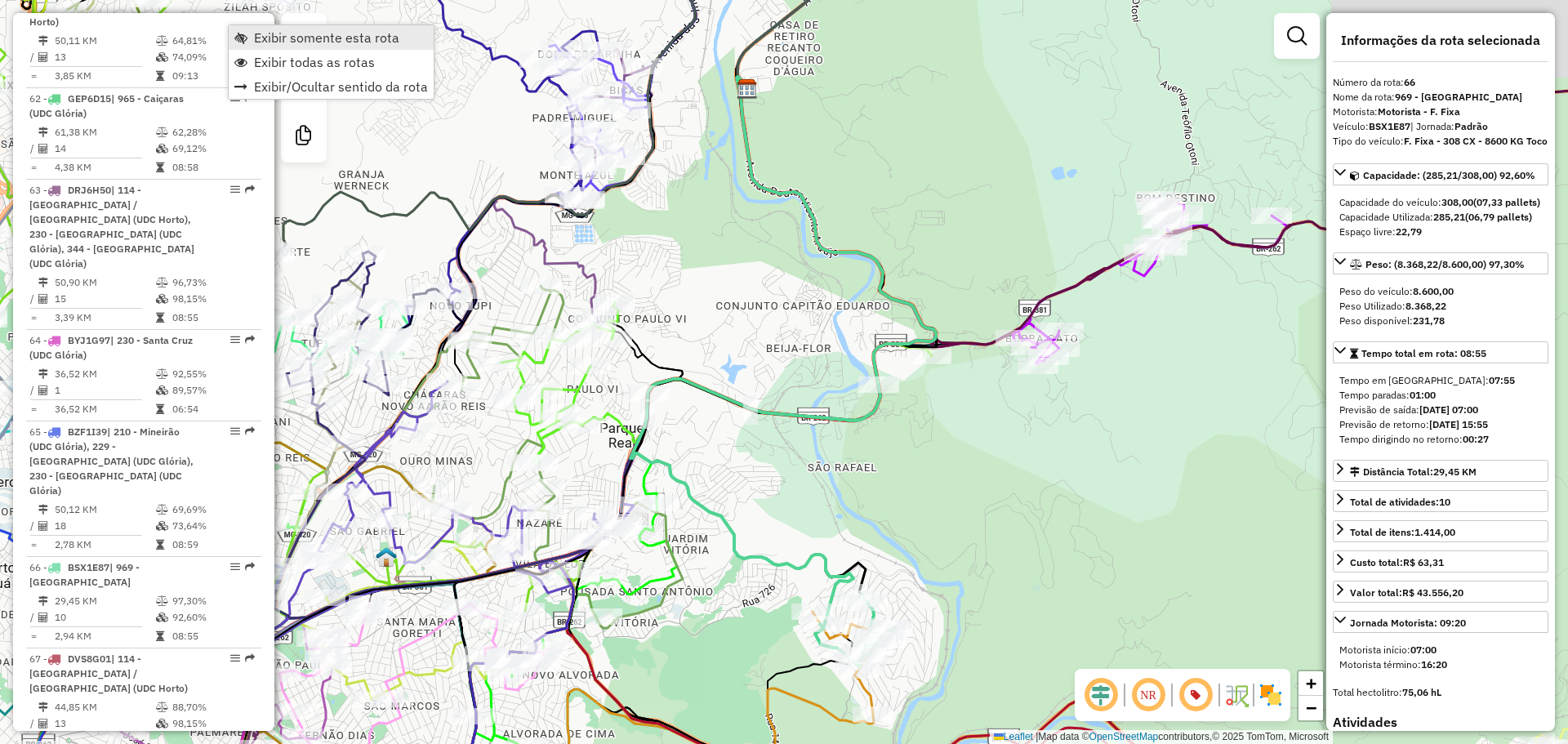
click at [242, 32] on span "Exibir somente esta rota" at bounding box center [240, 37] width 13 height 13
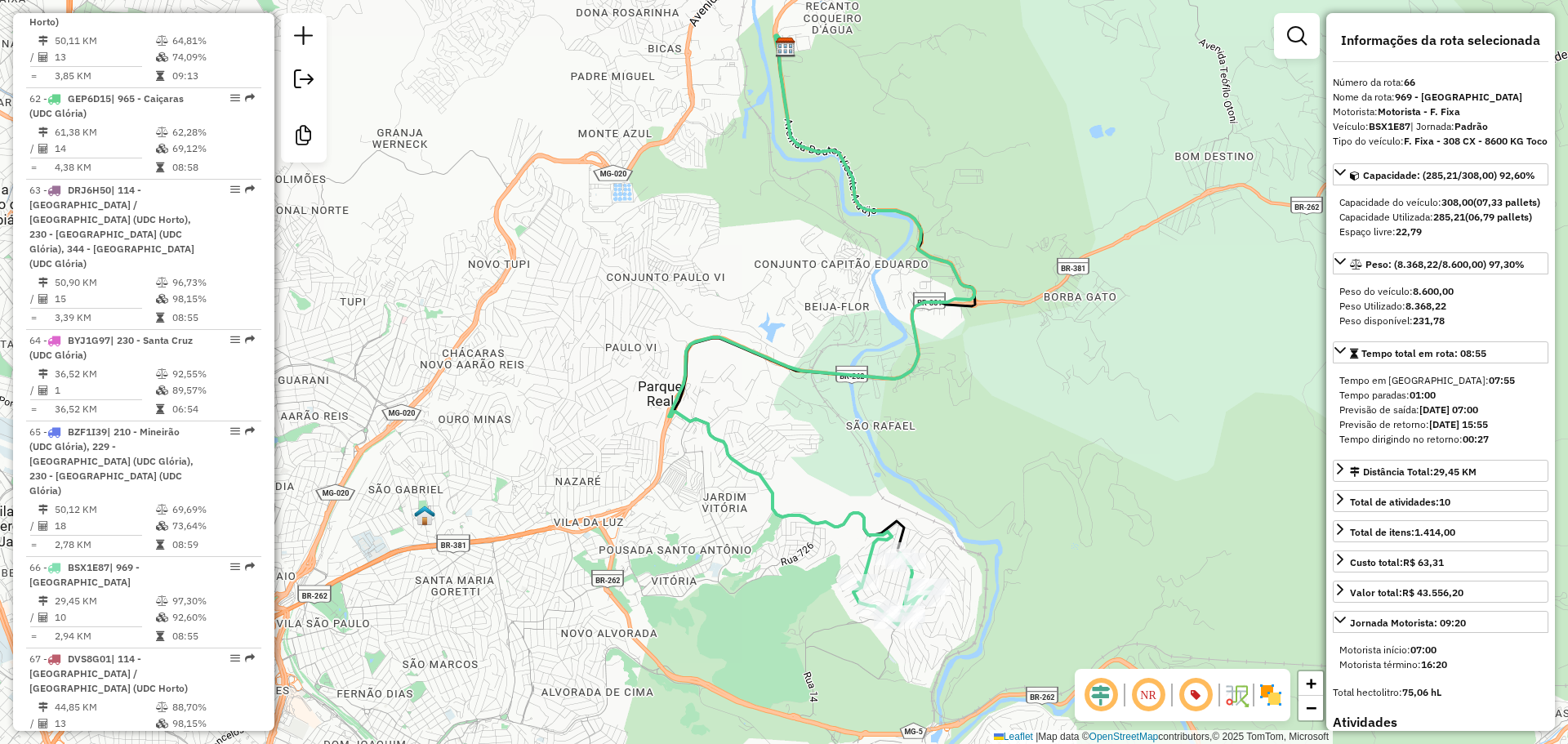
drag, startPoint x: 763, startPoint y: 604, endPoint x: 800, endPoint y: 561, distance: 56.7
click at [800, 561] on div "Janela de atendimento Grade de atendimento Capacidade Transportadoras Veículos …" at bounding box center [784, 372] width 1568 height 744
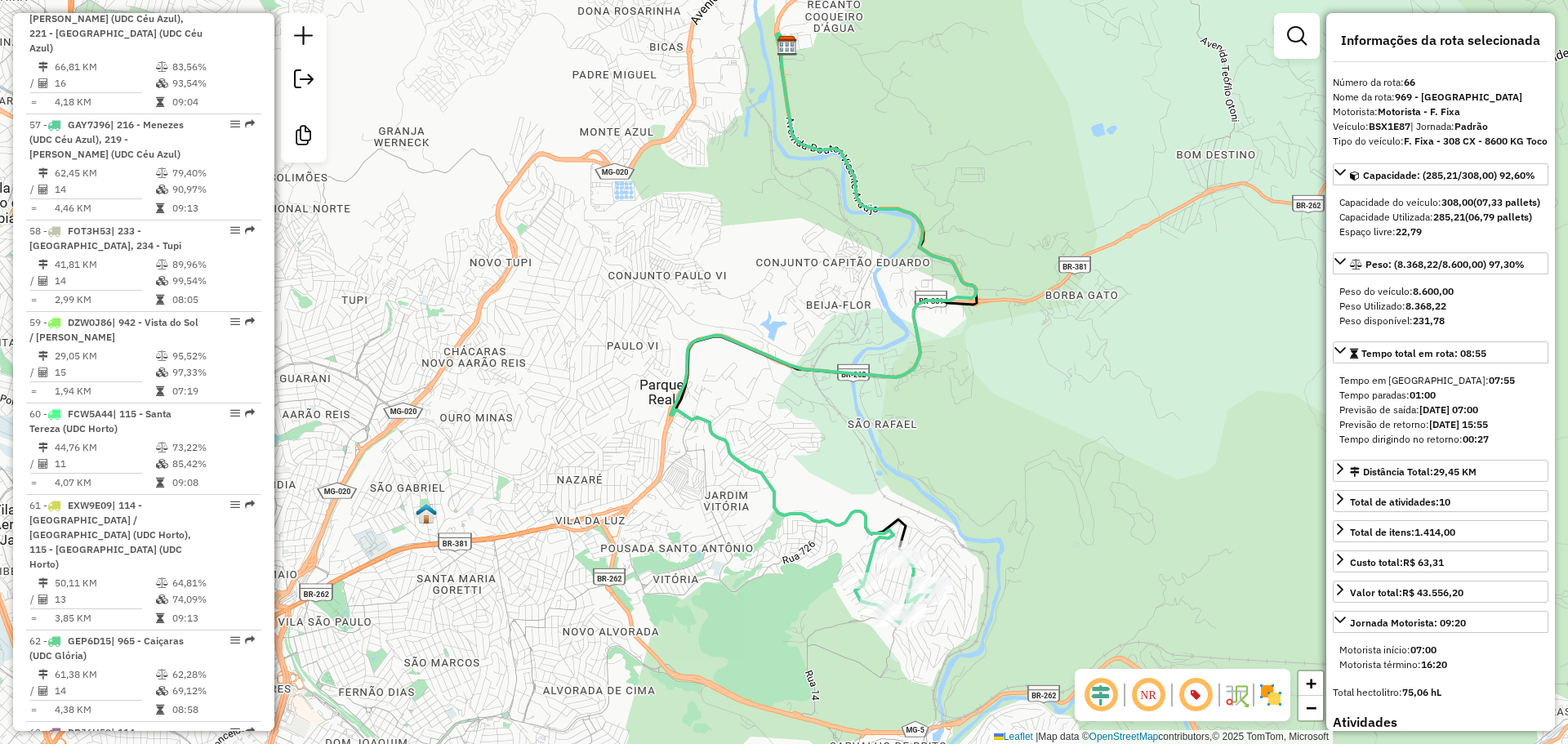
scroll to position [6893, 0]
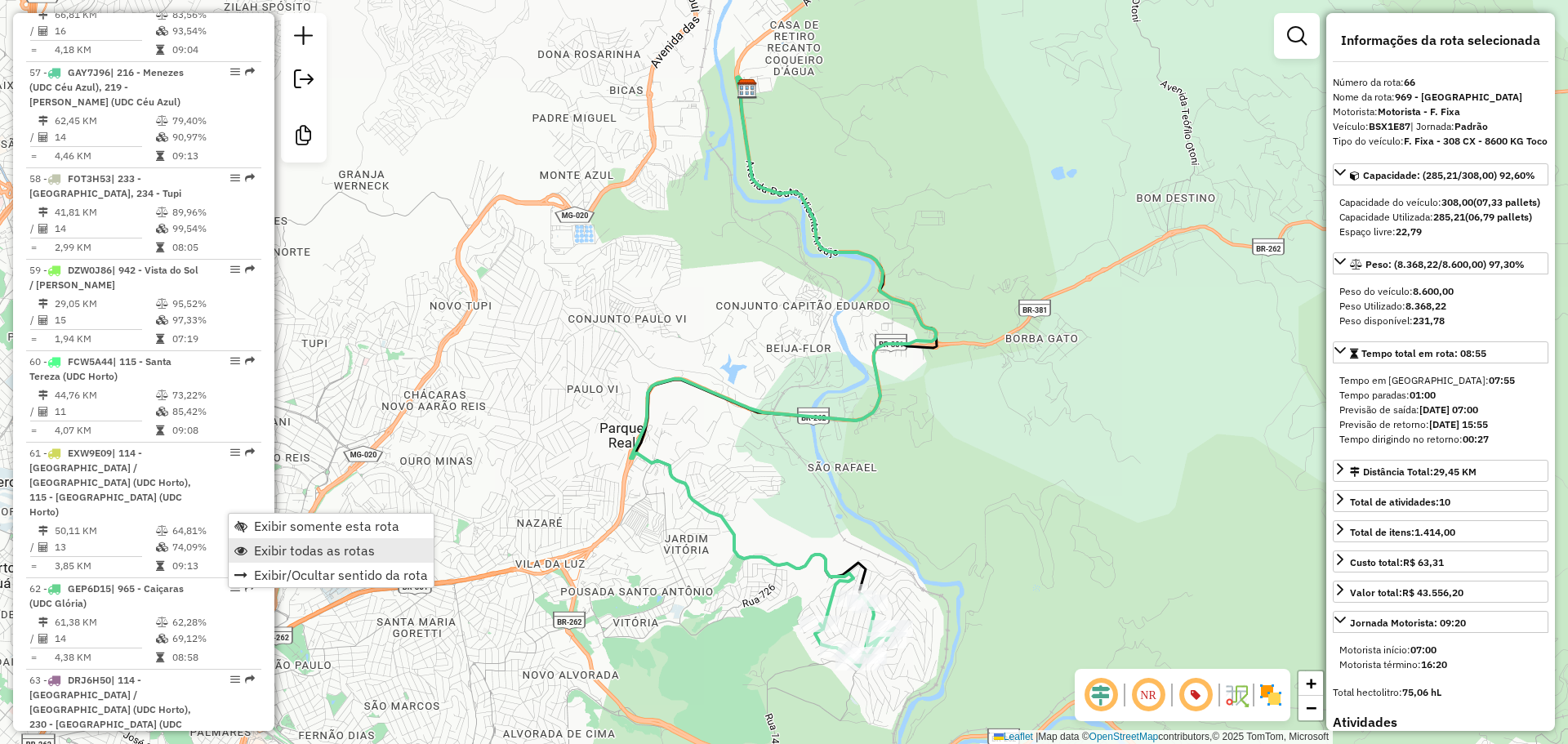
click at [269, 540] on link "Exibir todas as rotas" at bounding box center [331, 551] width 205 height 25
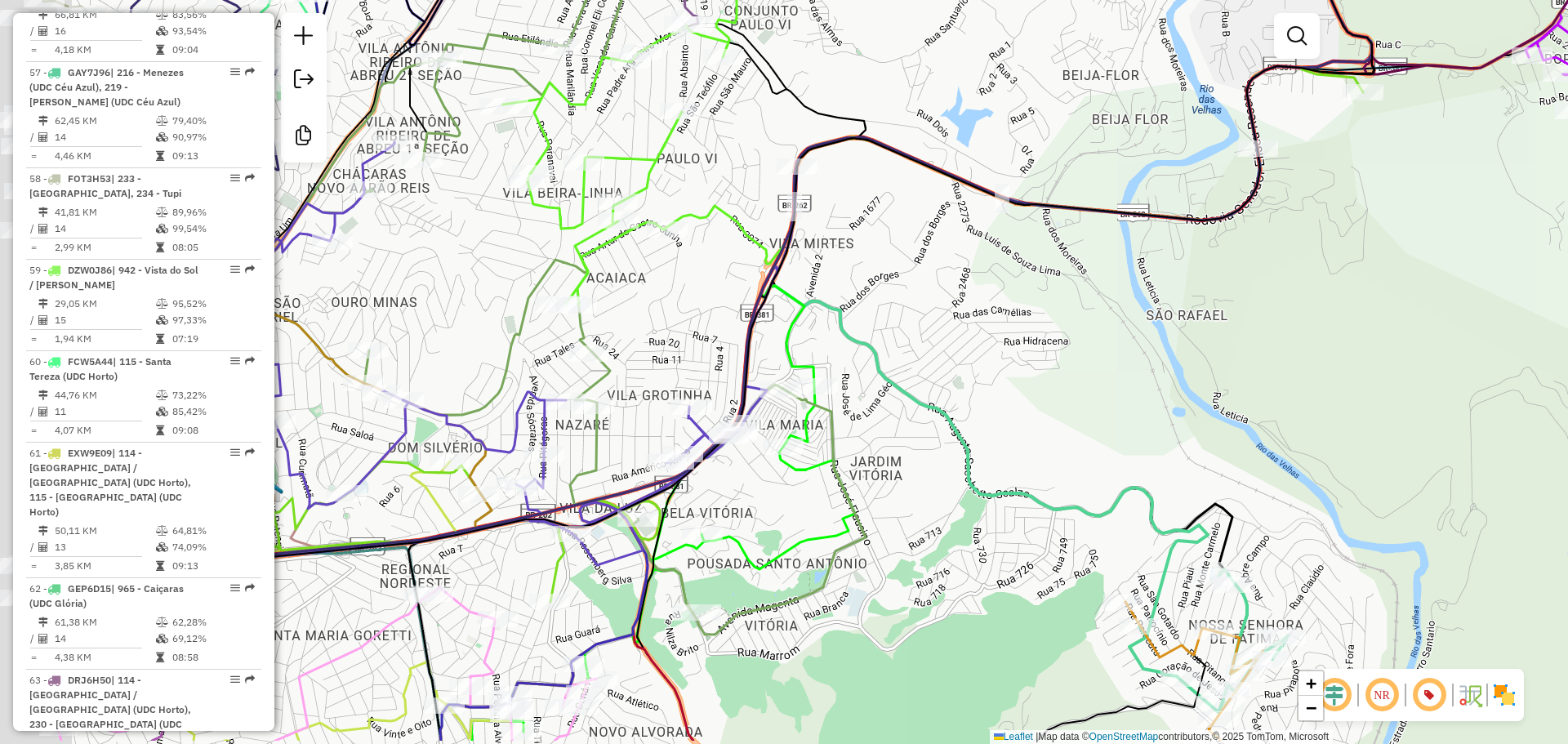
drag, startPoint x: 714, startPoint y: 536, endPoint x: 884, endPoint y: 467, distance: 183.5
click at [884, 467] on div "Janela de atendimento Grade de atendimento Capacidade Transportadoras Veículos …" at bounding box center [784, 372] width 1568 height 744
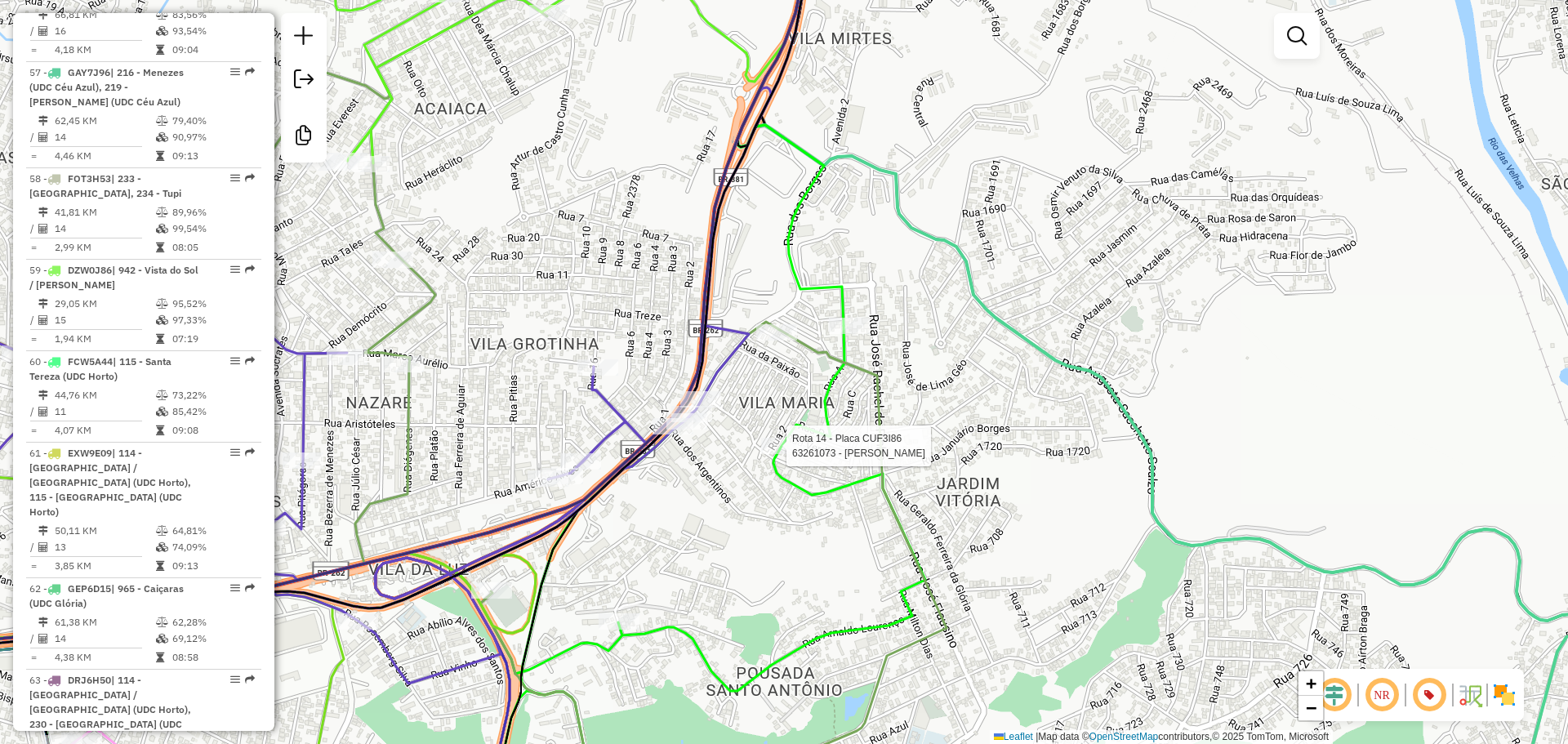
select select "**********"
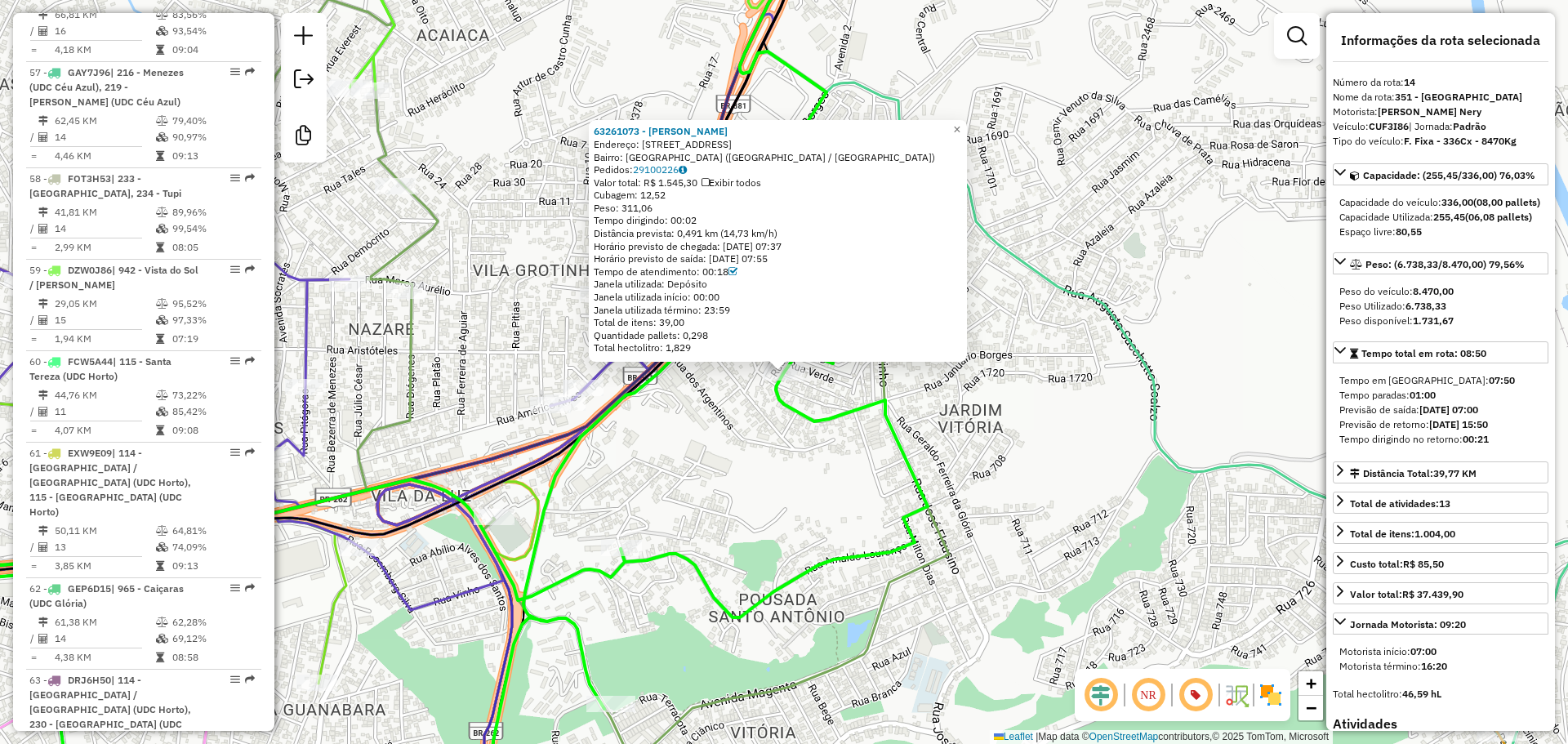
scroll to position [1962, 0]
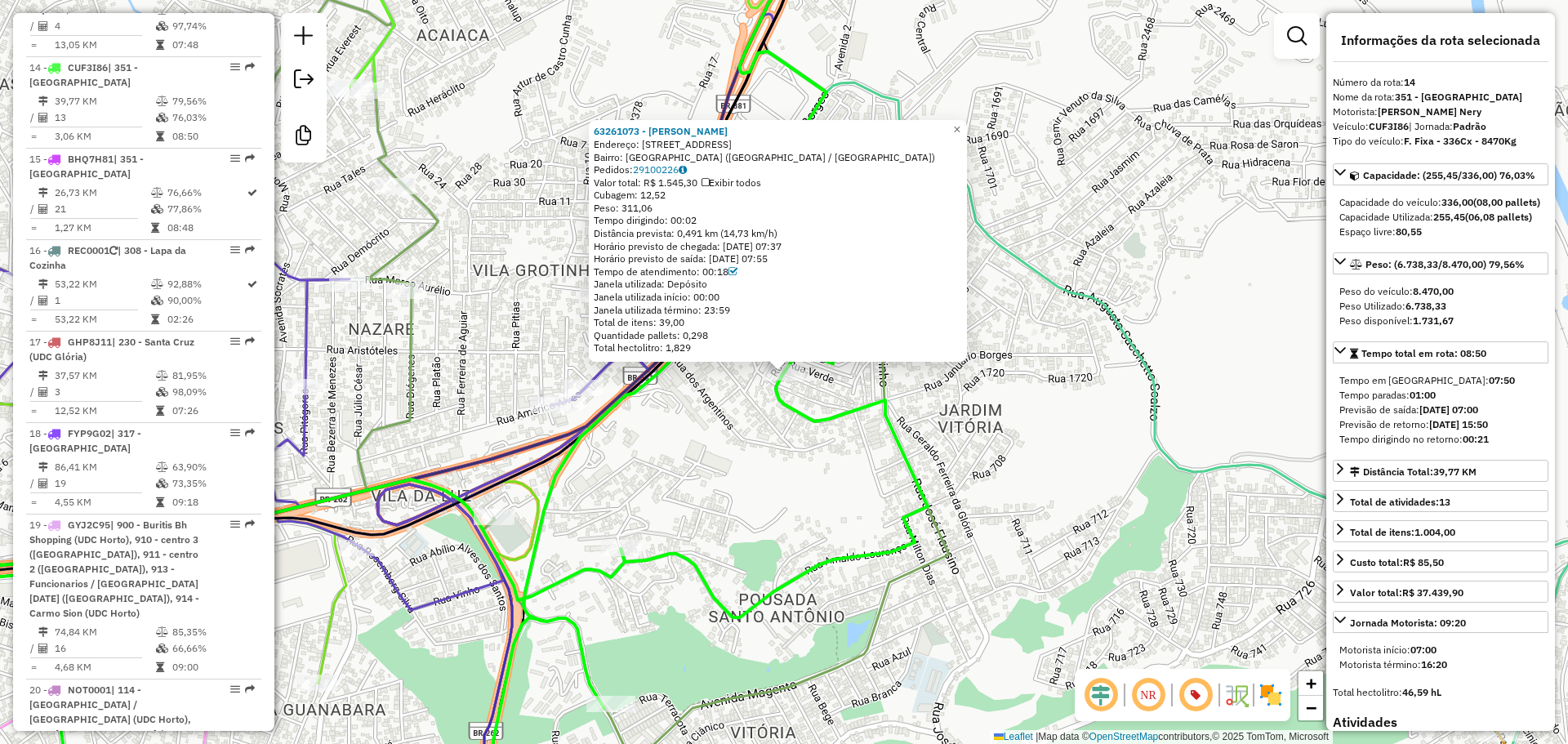
click at [741, 450] on div "63261073 - [PERSON_NAME]: [STREET_ADDRESS] [GEOGRAPHIC_DATA]: 29100226 Valor to…" at bounding box center [784, 372] width 1568 height 744
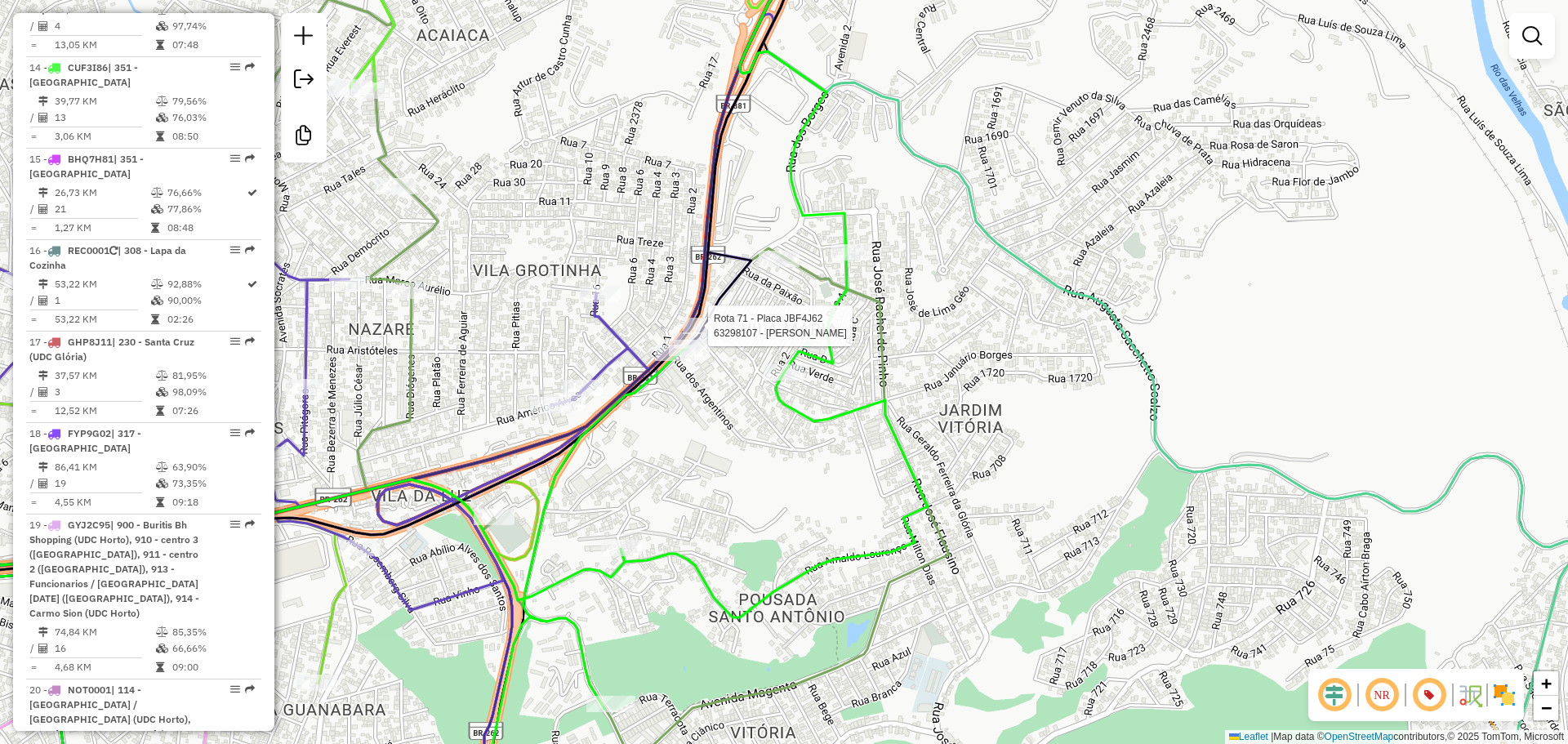
select select "**********"
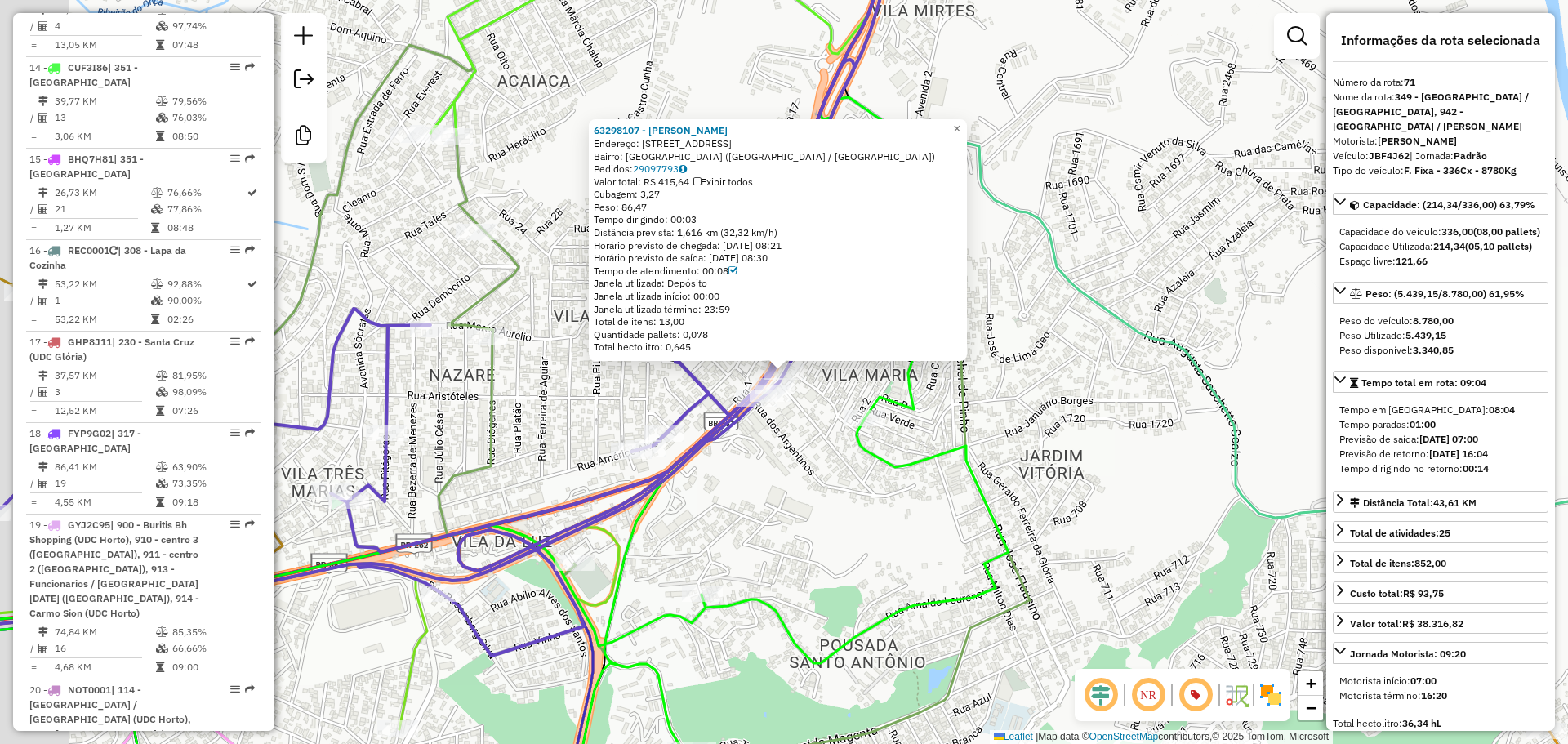
scroll to position [7870, 0]
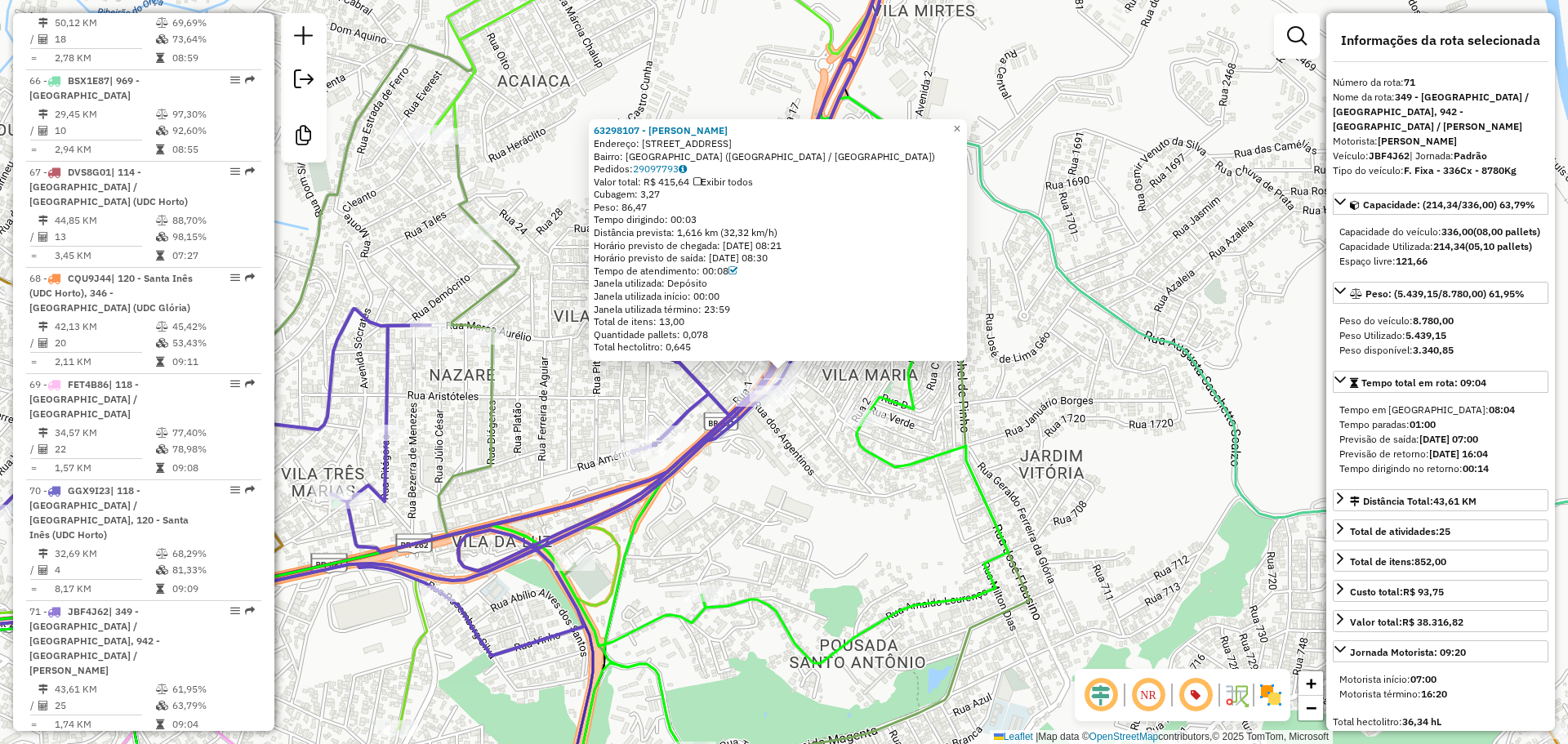
click at [787, 535] on div "63298107 - [PERSON_NAME] Endereço: [STREET_ADDRESS] [GEOGRAPHIC_DATA]: 29097793…" at bounding box center [784, 372] width 1568 height 744
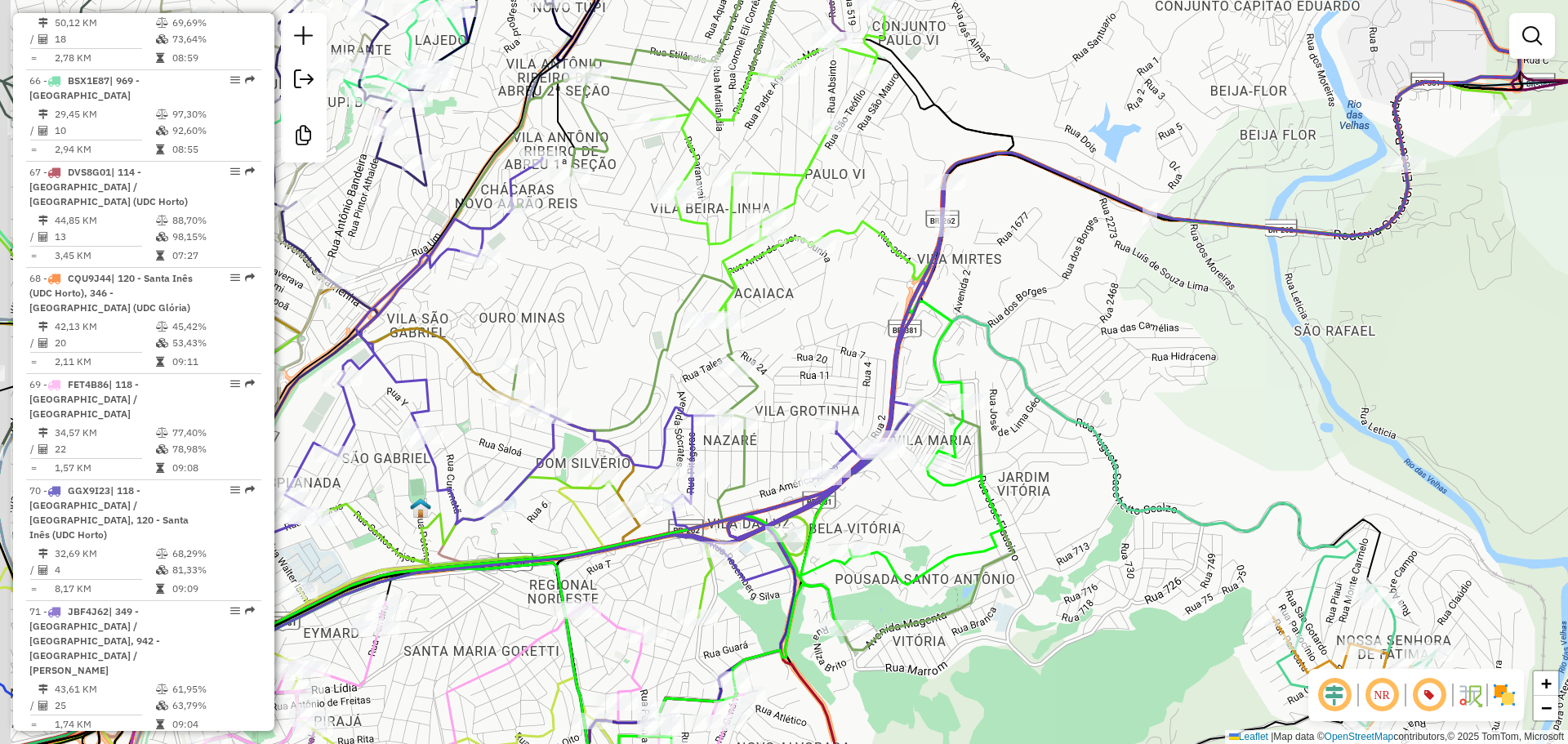
drag, startPoint x: 773, startPoint y: 518, endPoint x: 893, endPoint y: 516, distance: 120.0
click at [893, 516] on div "Janela de atendimento Grade de atendimento Capacidade Transportadoras Veículos …" at bounding box center [784, 372] width 1568 height 744
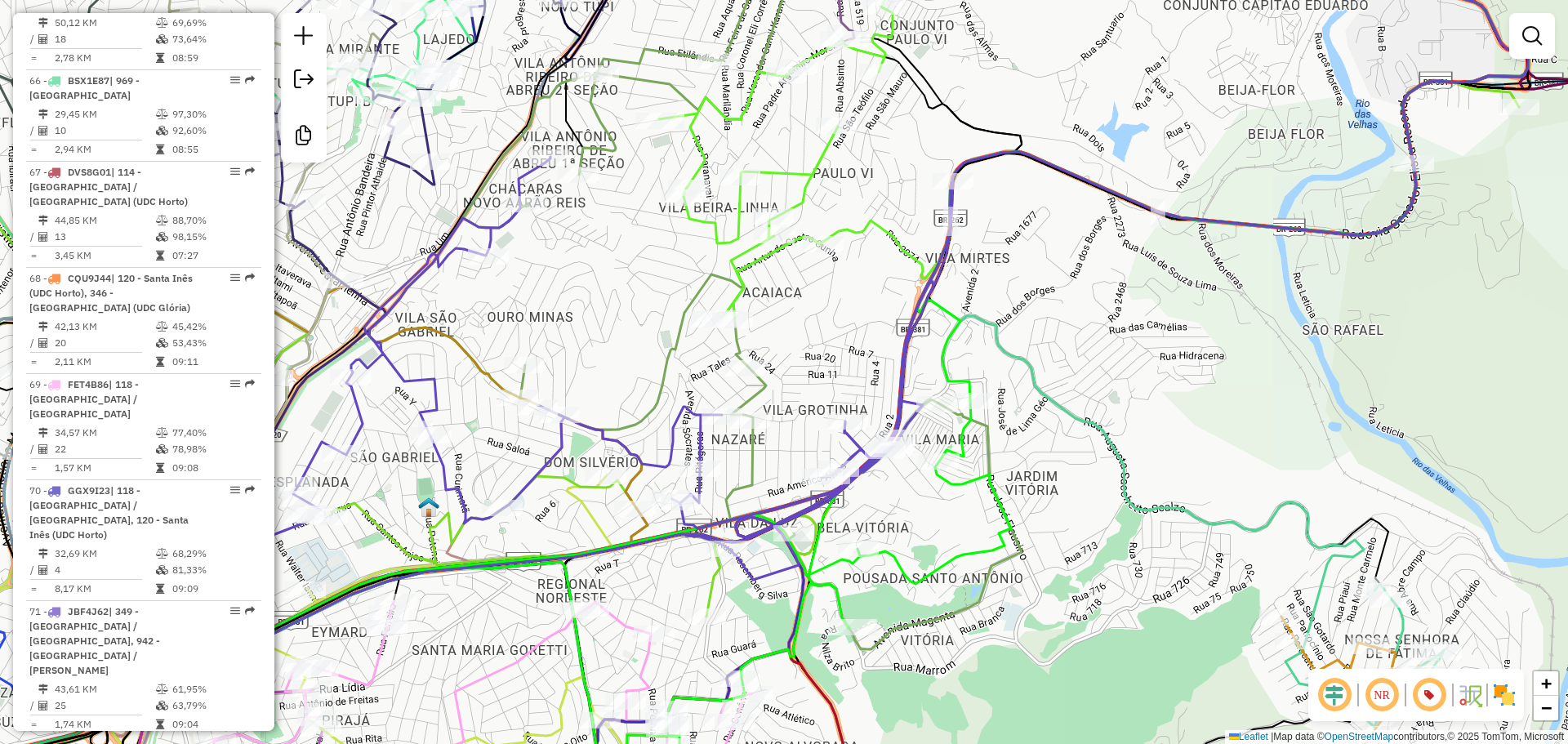
click at [1510, 696] on img at bounding box center [1504, 695] width 26 height 26
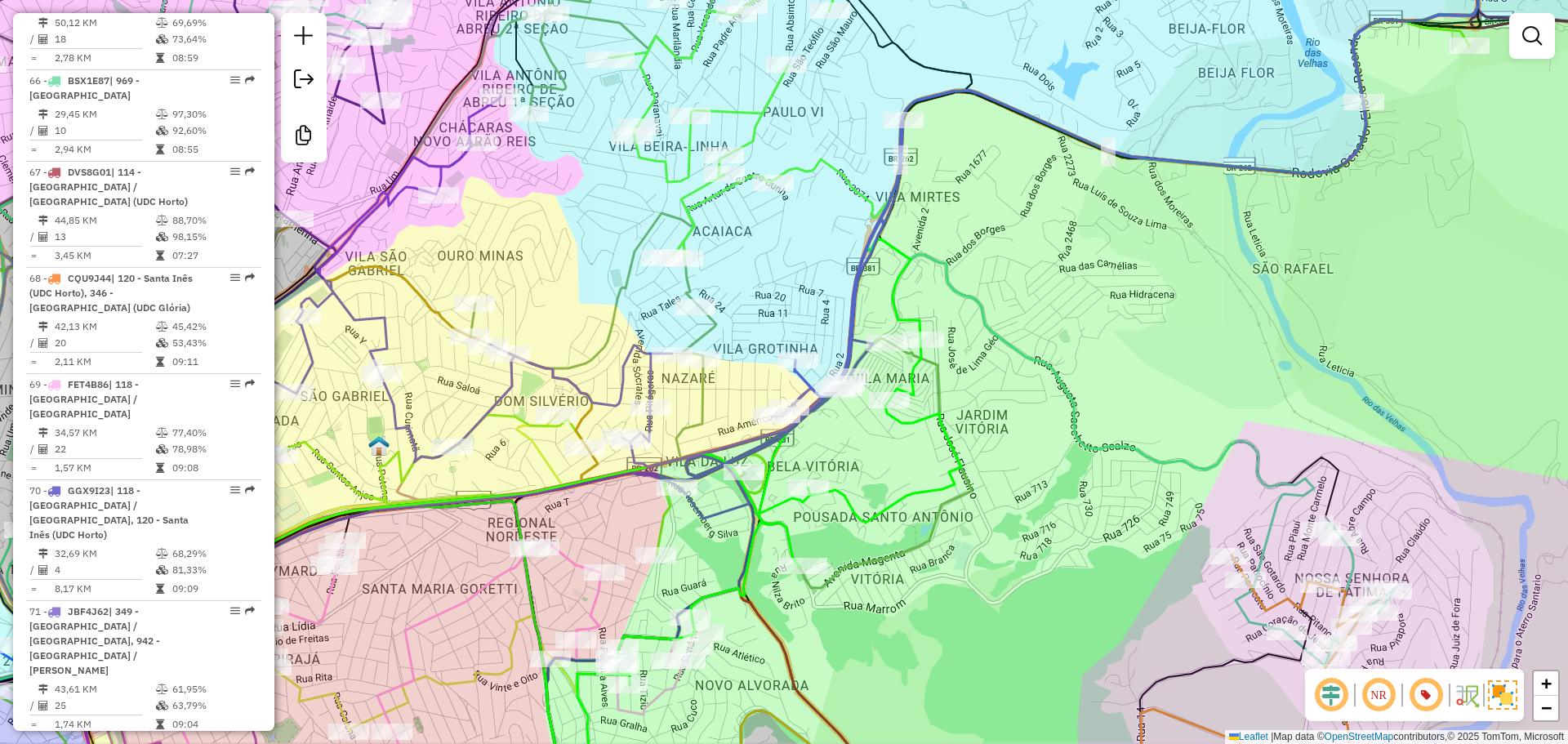
drag, startPoint x: 1047, startPoint y: 402, endPoint x: 1030, endPoint y: 381, distance: 27.0
click at [1030, 381] on div "Janela de atendimento Grade de atendimento Capacidade Transportadoras Veículos …" at bounding box center [784, 372] width 1568 height 744
select select "**********"
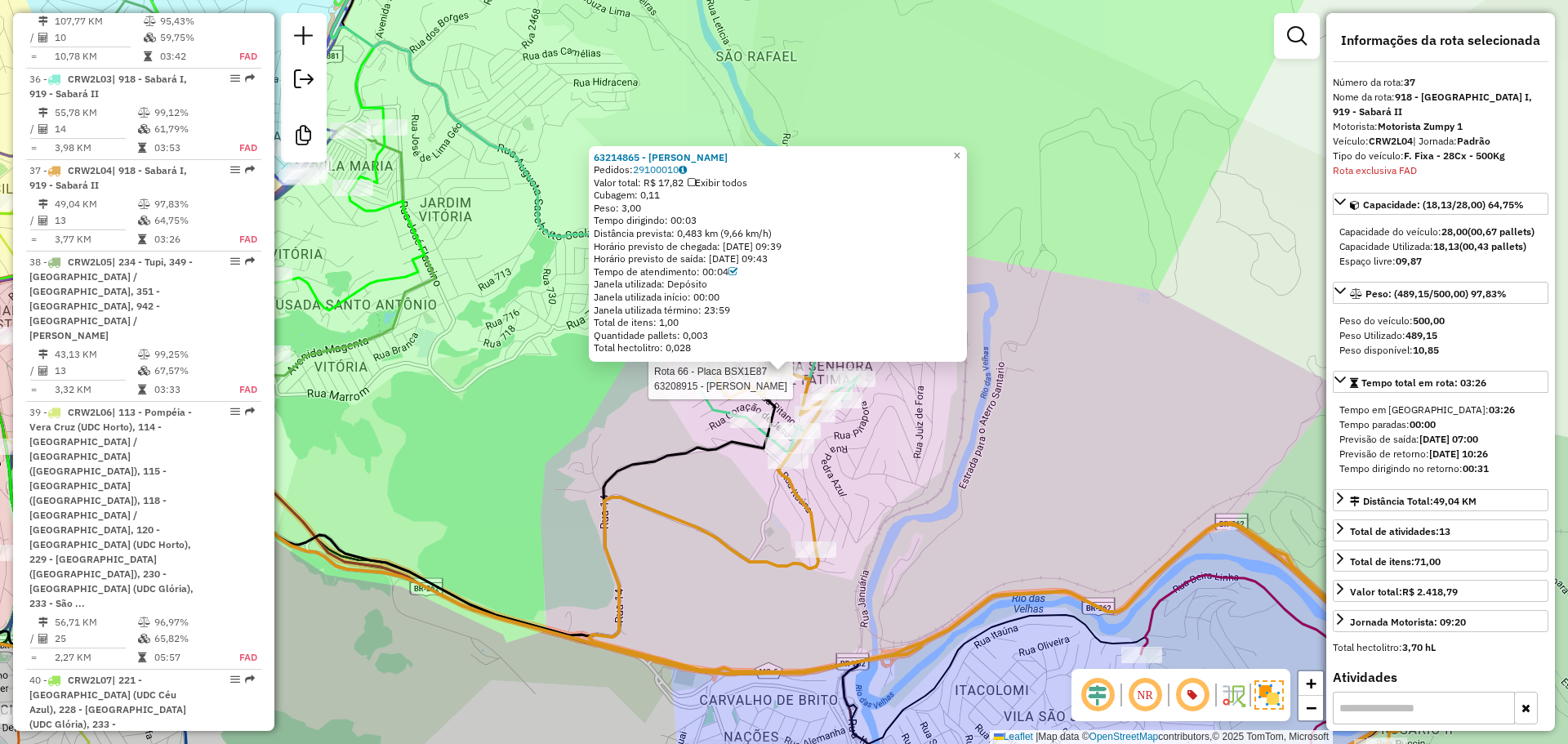
scroll to position [4362, 0]
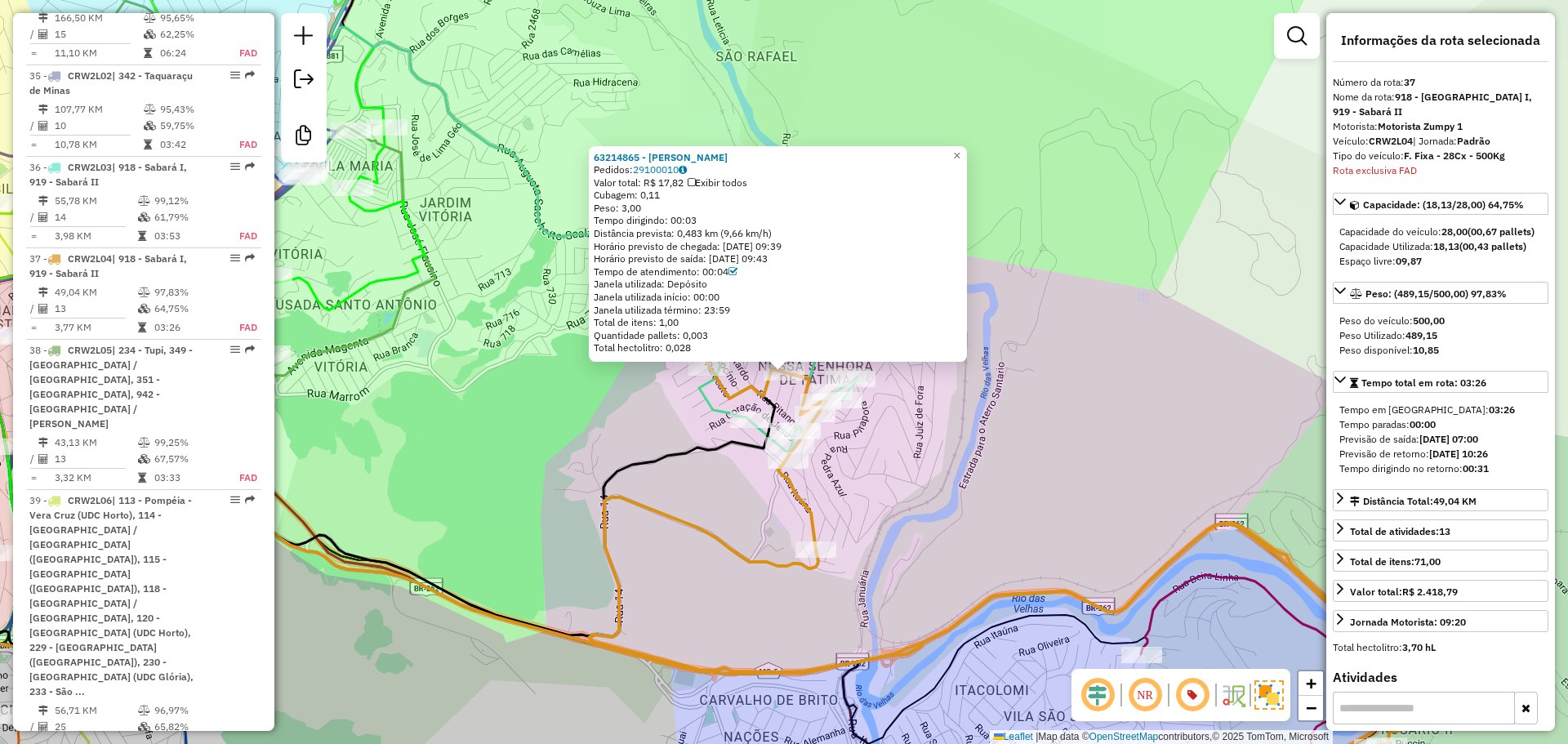
click at [928, 469] on div "63214865 - [PERSON_NAME]: 29100010 Valor total: R$ 17,82 Exibir todos Cubagem: …" at bounding box center [784, 372] width 1568 height 744
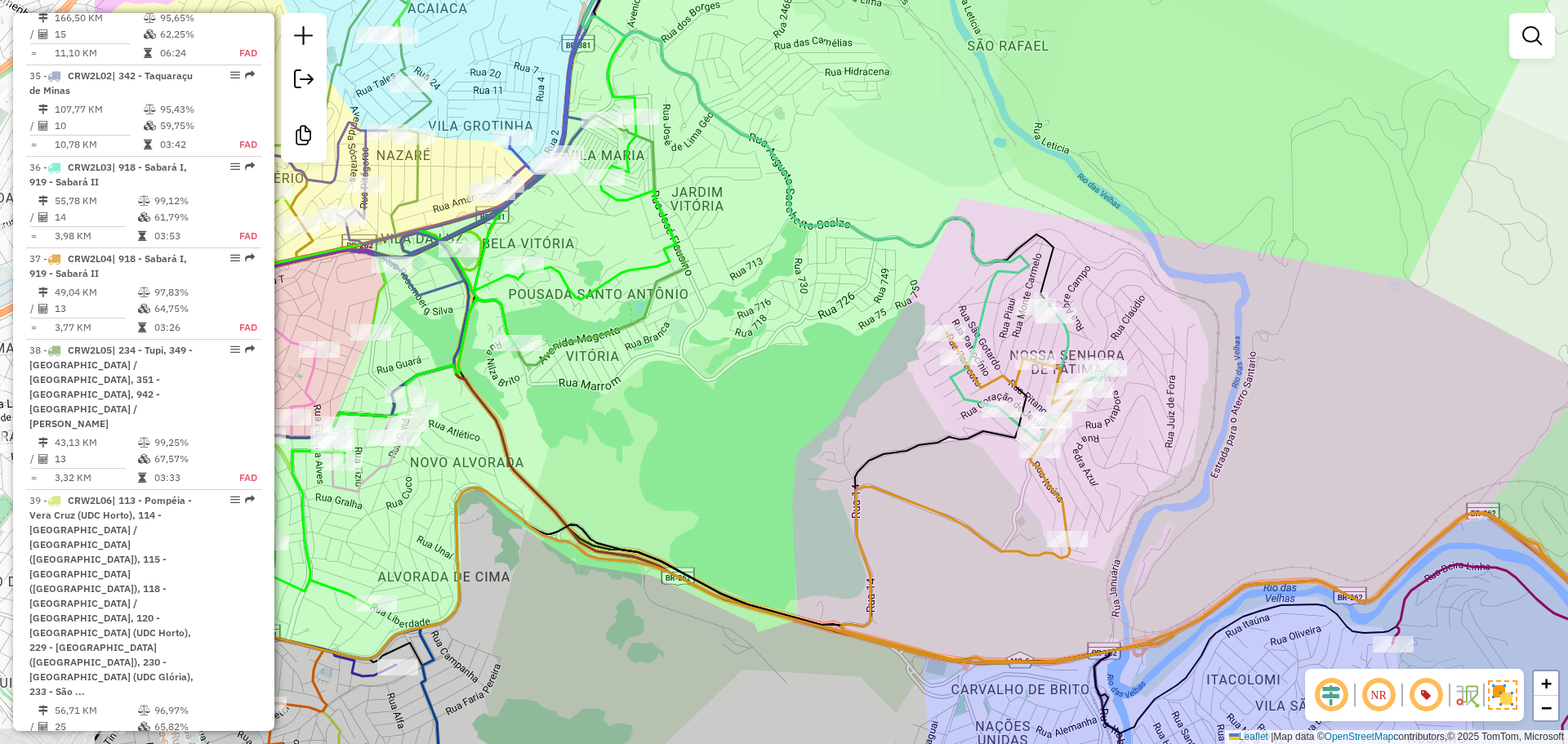
drag, startPoint x: 896, startPoint y: 473, endPoint x: 929, endPoint y: 463, distance: 34.5
click at [1164, 460] on div "Janela de atendimento Grade de atendimento Capacidade Transportadoras Veículos …" at bounding box center [784, 372] width 1568 height 744
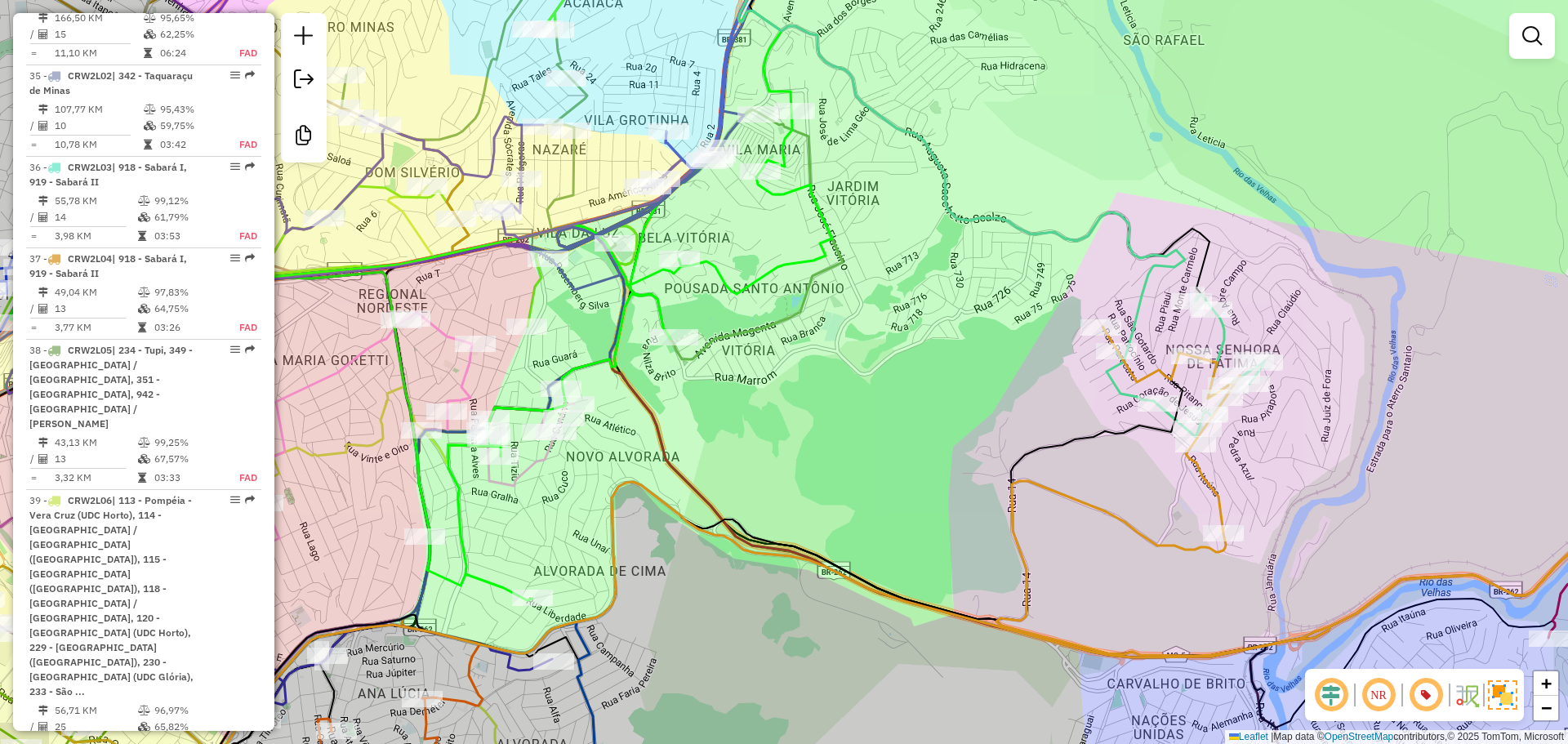
drag, startPoint x: 749, startPoint y: 419, endPoint x: 832, endPoint y: 430, distance: 83.7
click at [842, 436] on div "Janela de atendimento Grade de atendimento Capacidade Transportadoras Veículos …" at bounding box center [784, 372] width 1568 height 744
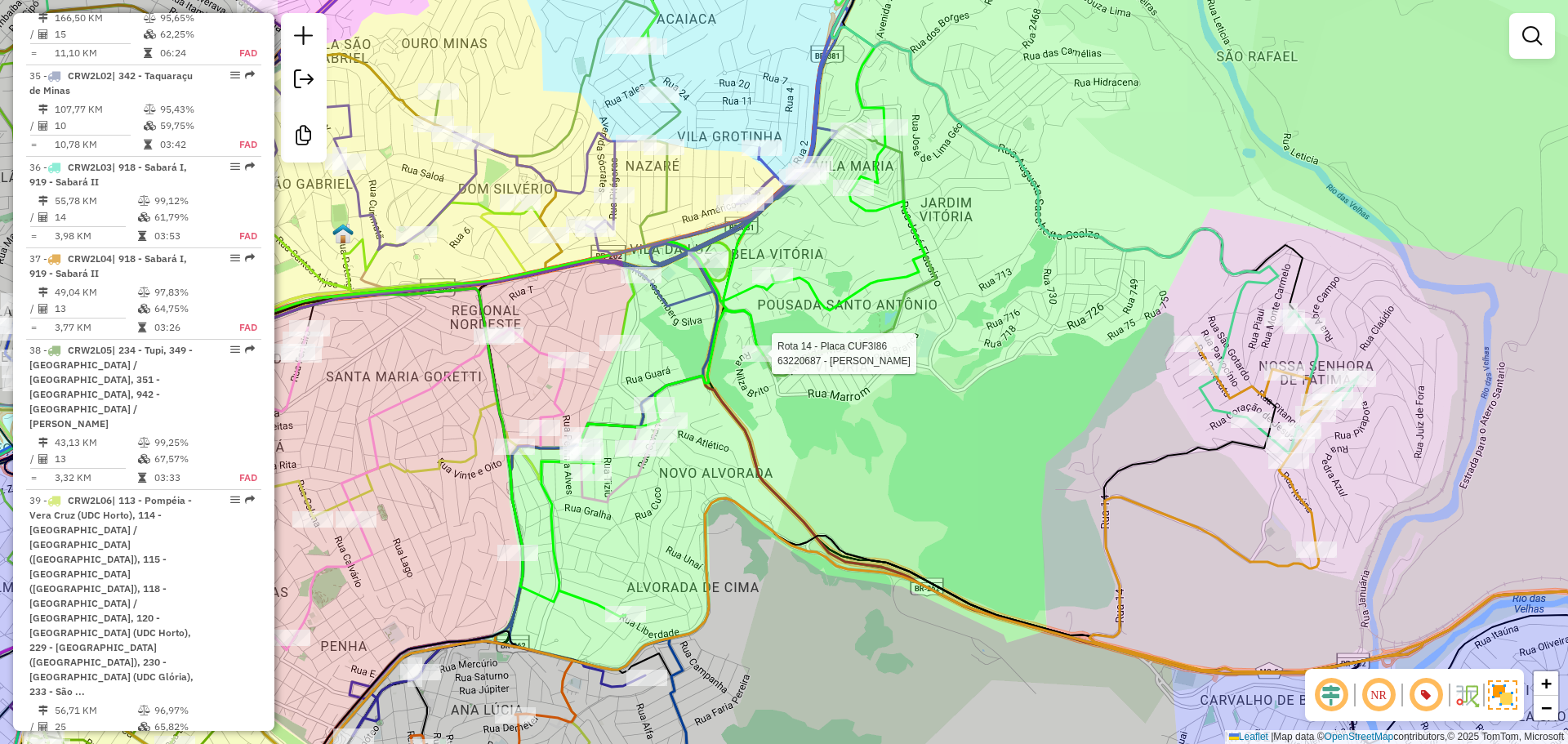
select select "**********"
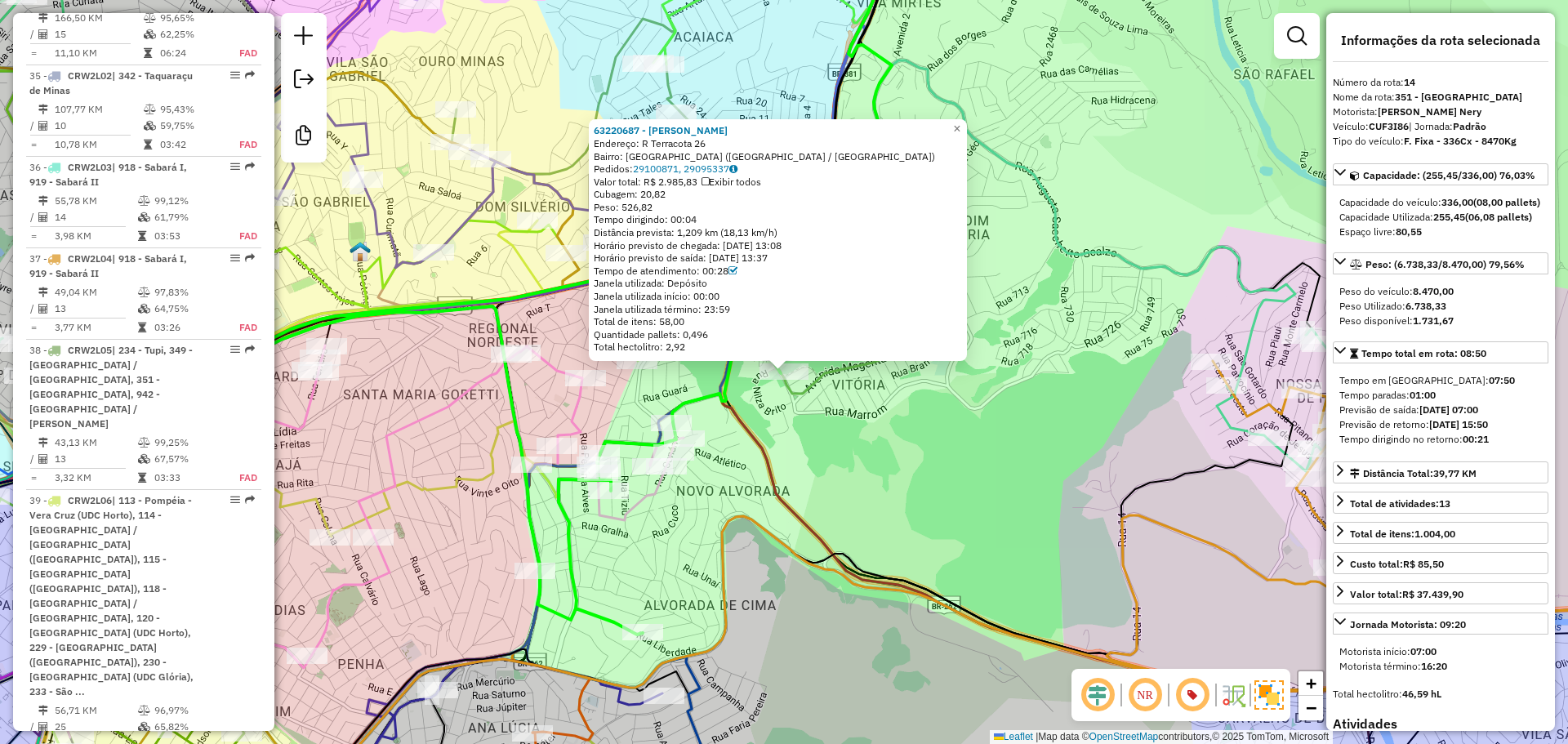
scroll to position [1962, 0]
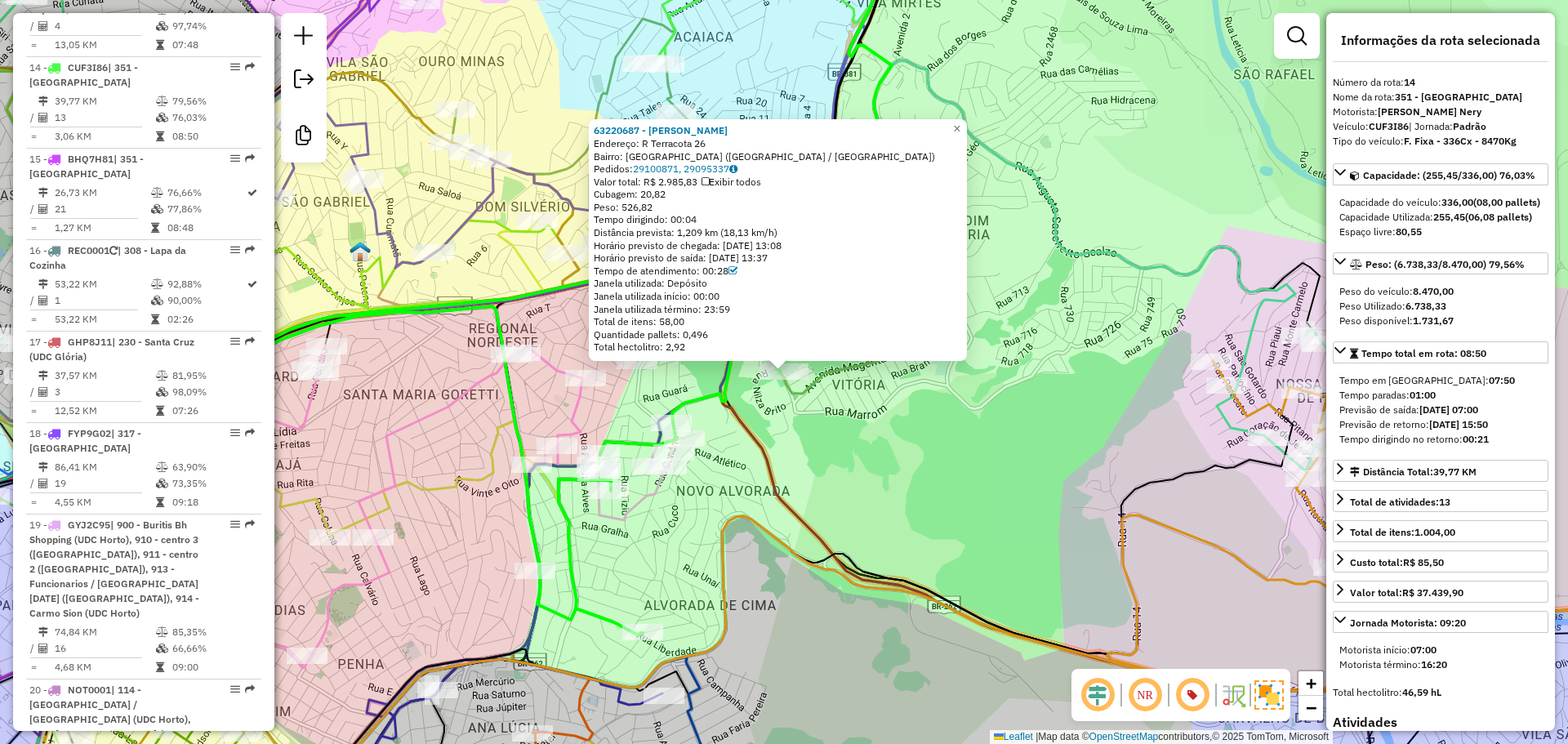
click at [915, 467] on div "63220687 - [PERSON_NAME]: R Terracota 26 Bairro: [GEOGRAPHIC_DATA] ([GEOGRAPHIC…" at bounding box center [784, 372] width 1568 height 744
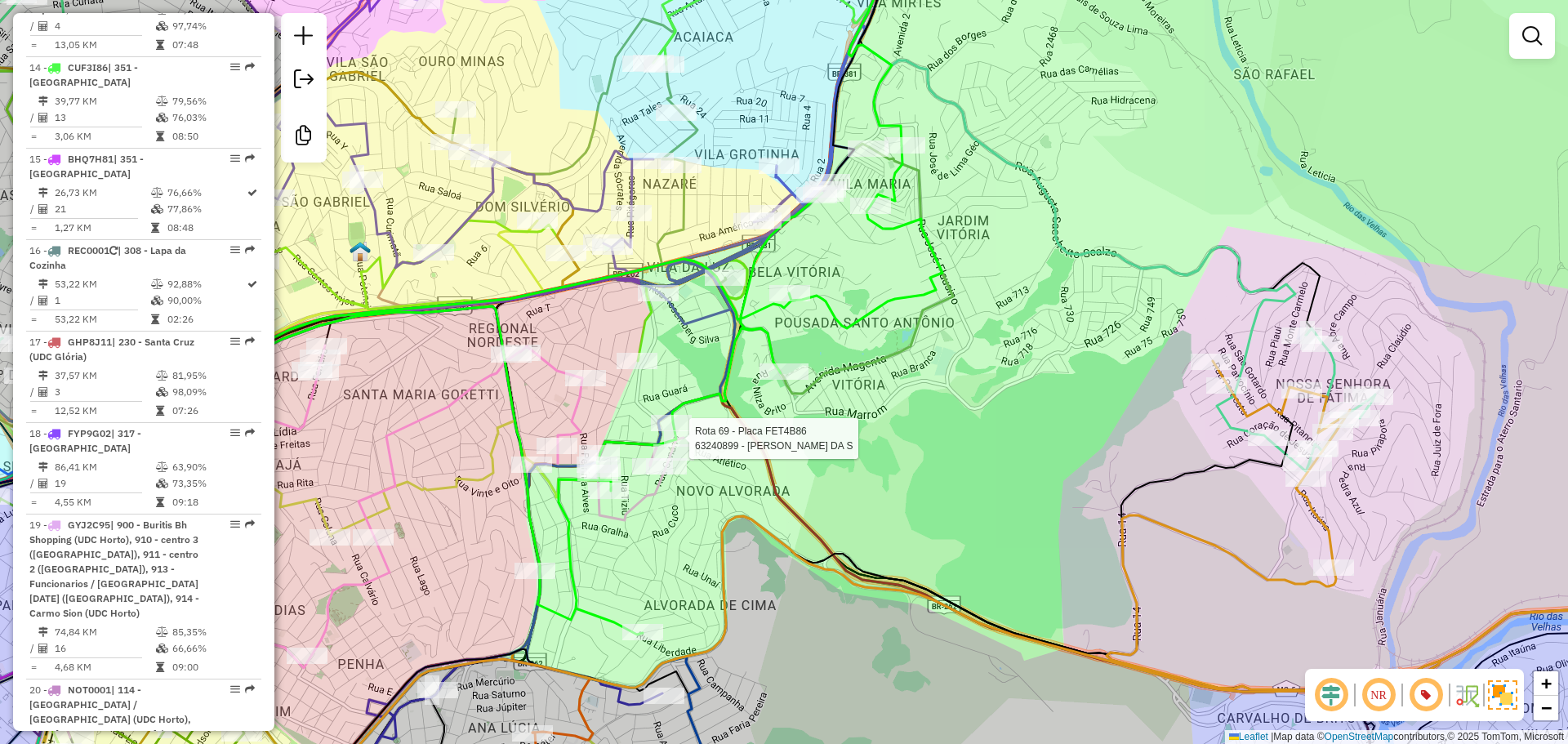
select select "**********"
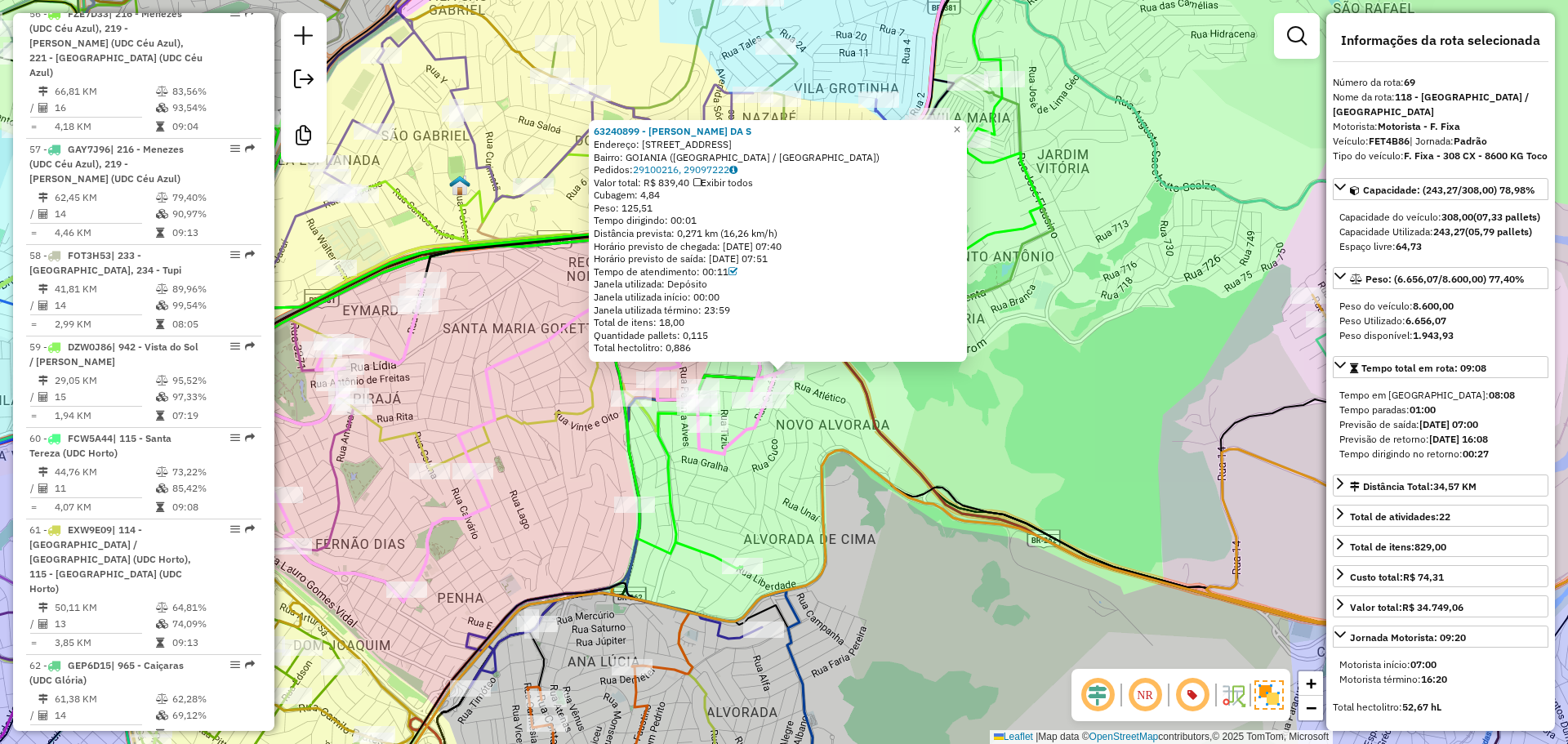
scroll to position [7673, 0]
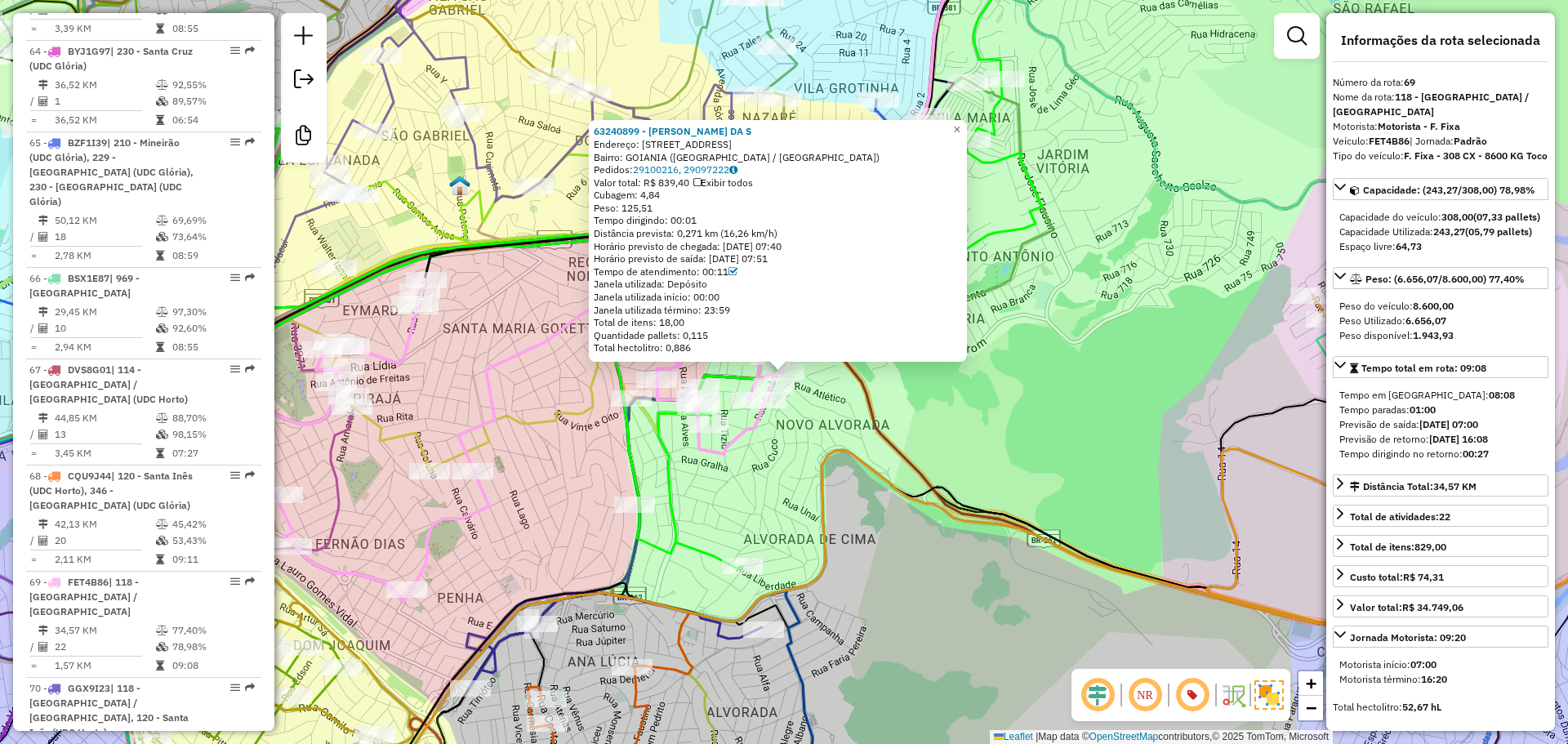
click at [776, 477] on div "63240899 - [PERSON_NAME] DA S Endereço: R GANSO 413 Bairro: [GEOGRAPHIC_DATA] (…" at bounding box center [784, 372] width 1568 height 744
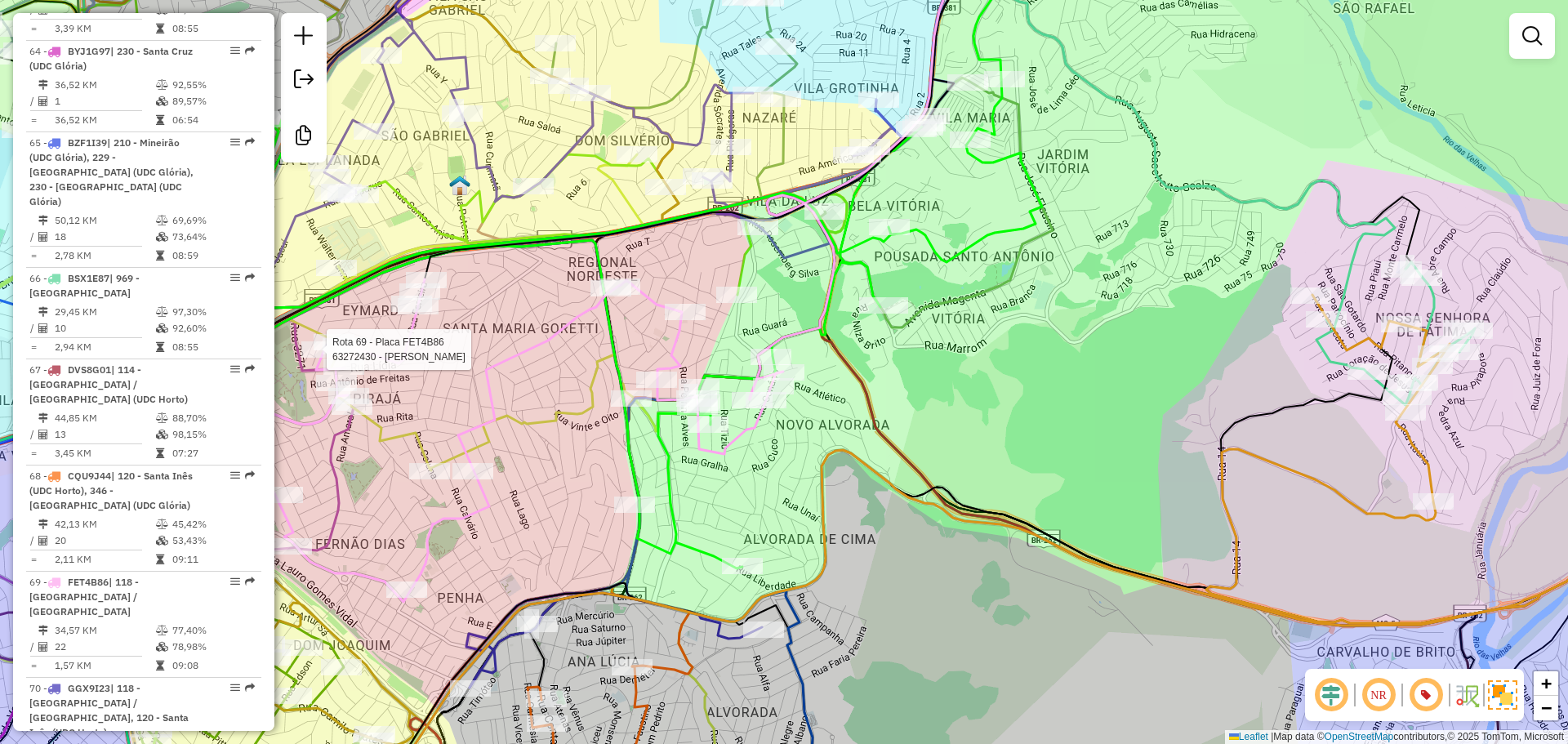
select select "**********"
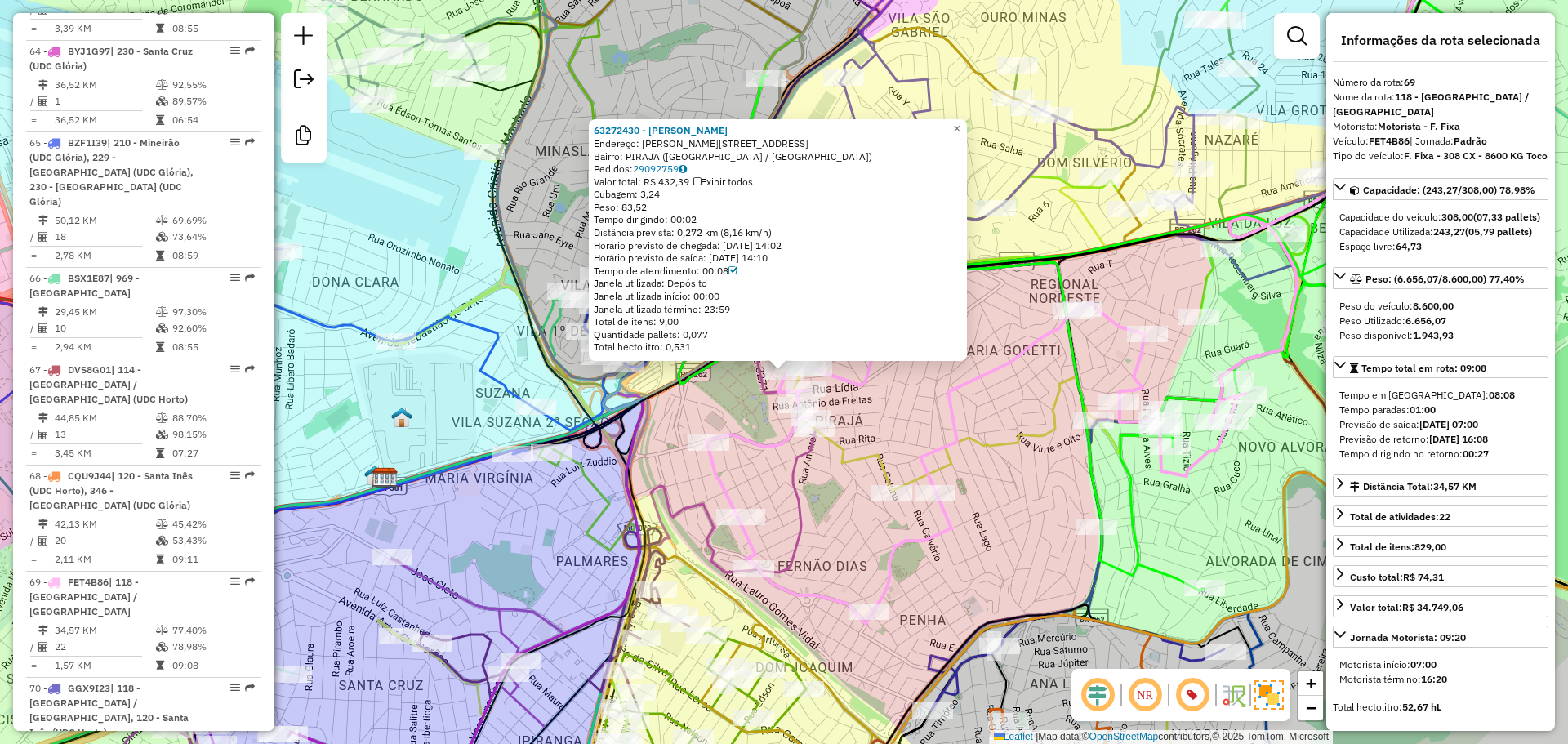
click at [982, 509] on div "63272430 - [PERSON_NAME]: [PERSON_NAME][STREET_ADDRESS] Pedidos: 29092759 Valor…" at bounding box center [784, 372] width 1568 height 744
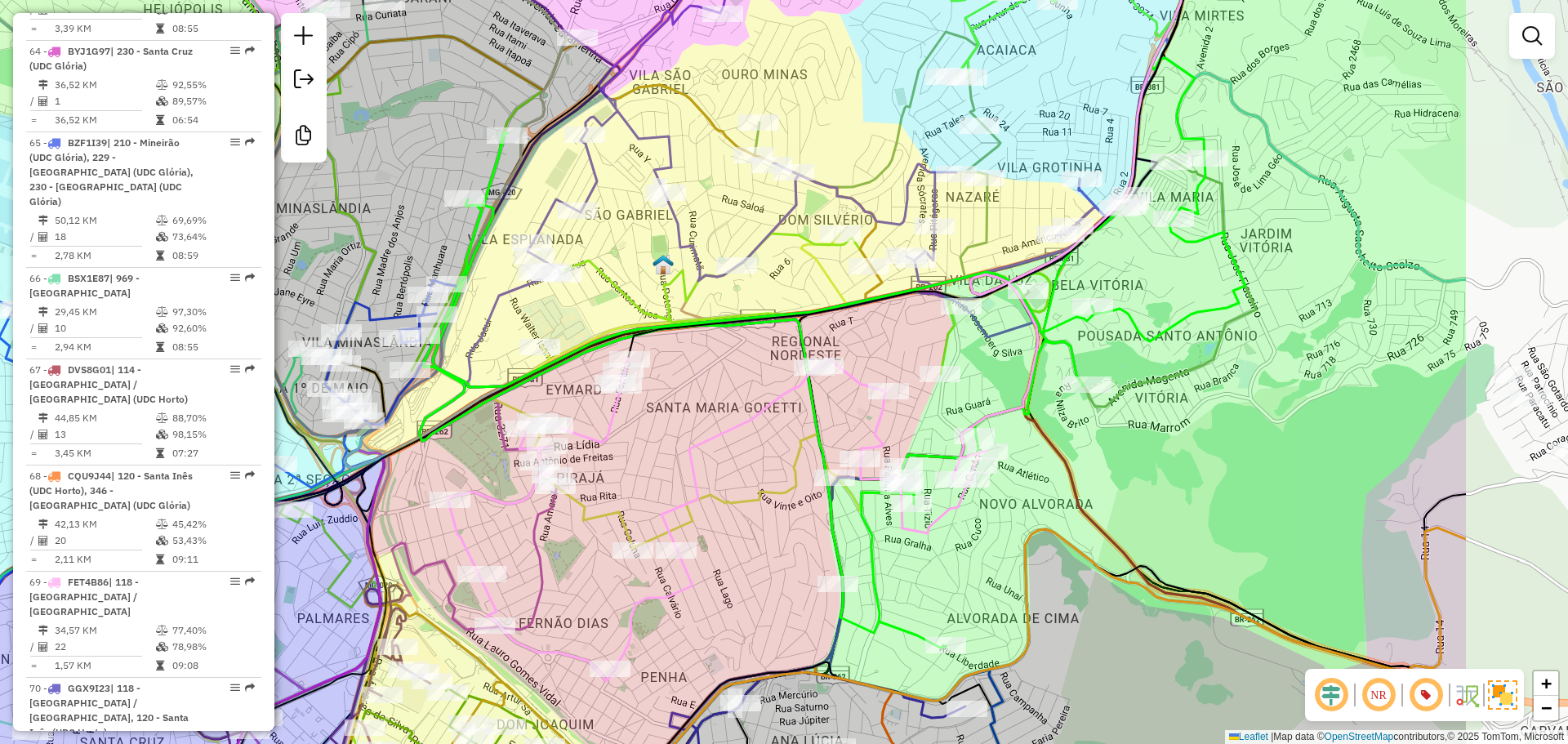
drag, startPoint x: 1167, startPoint y: 485, endPoint x: 907, endPoint y: 546, distance: 267.1
click at [909, 548] on div "Janela de atendimento Grade de atendimento Capacidade Transportadoras Veículos …" at bounding box center [784, 372] width 1568 height 744
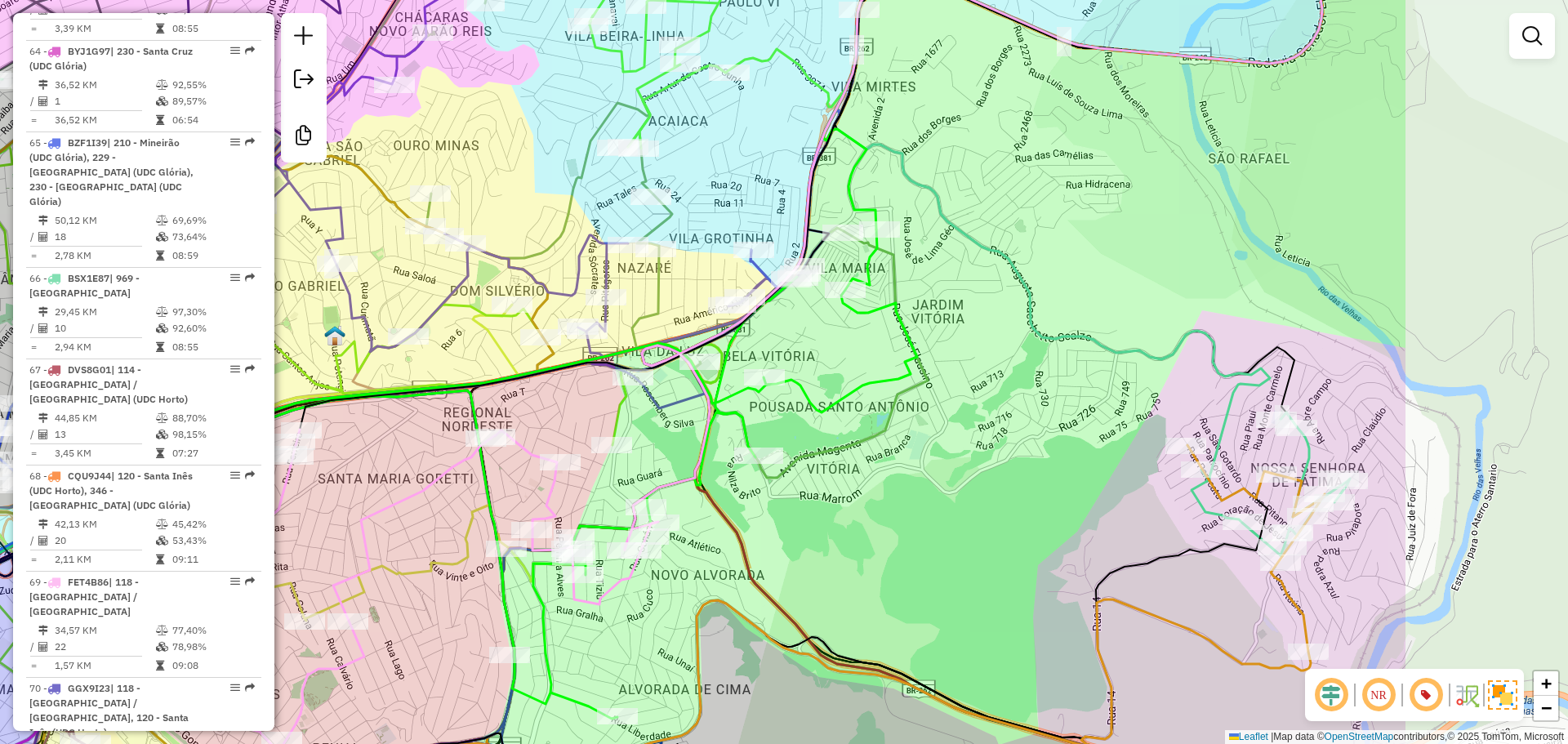
drag, startPoint x: 1366, startPoint y: 375, endPoint x: 1047, endPoint y: 443, distance: 326.2
click at [1047, 443] on div "Janela de atendimento Grade de atendimento Capacidade Transportadoras Veículos …" at bounding box center [784, 372] width 1568 height 744
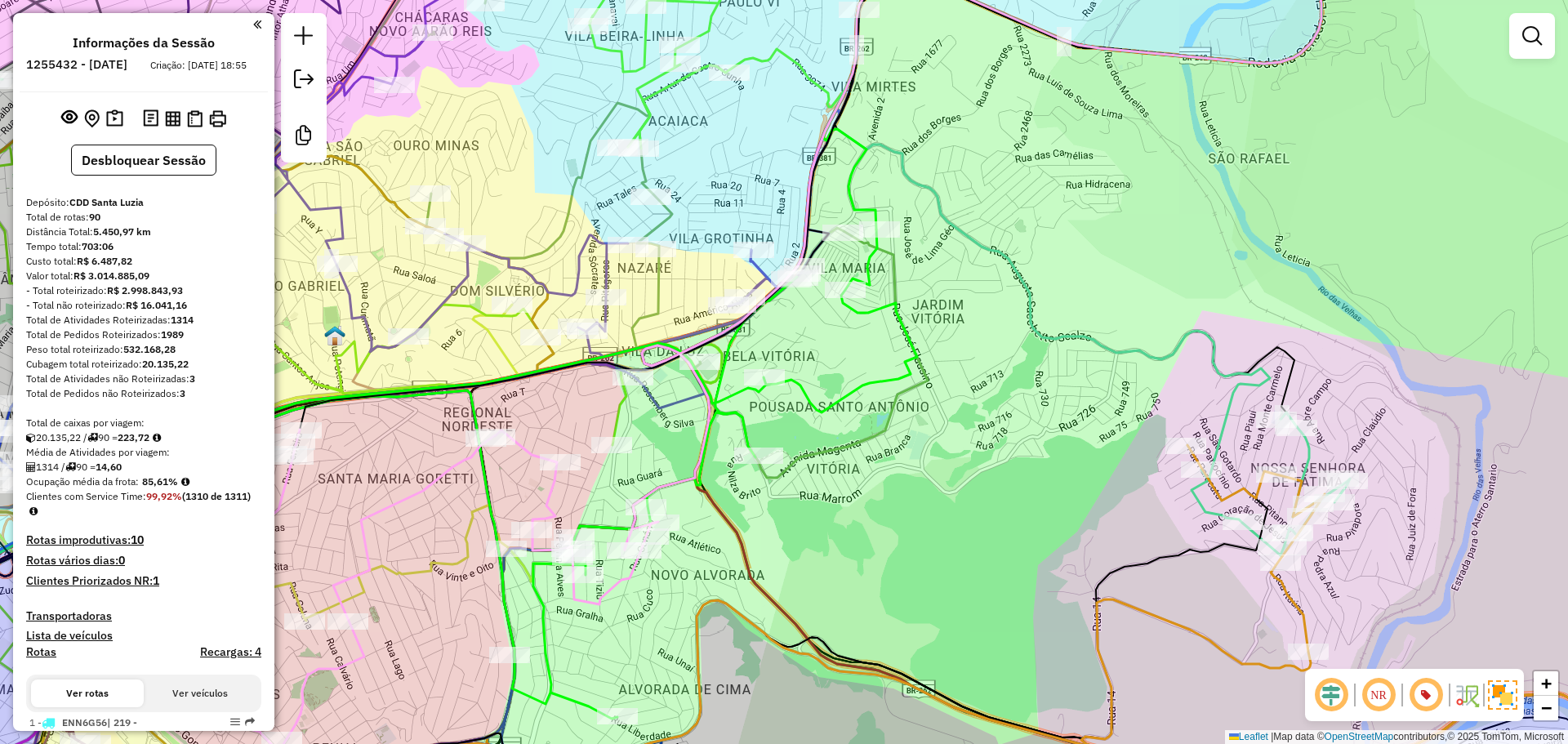
scroll to position [7673, 0]
